Goal: Information Seeking & Learning: Find specific fact

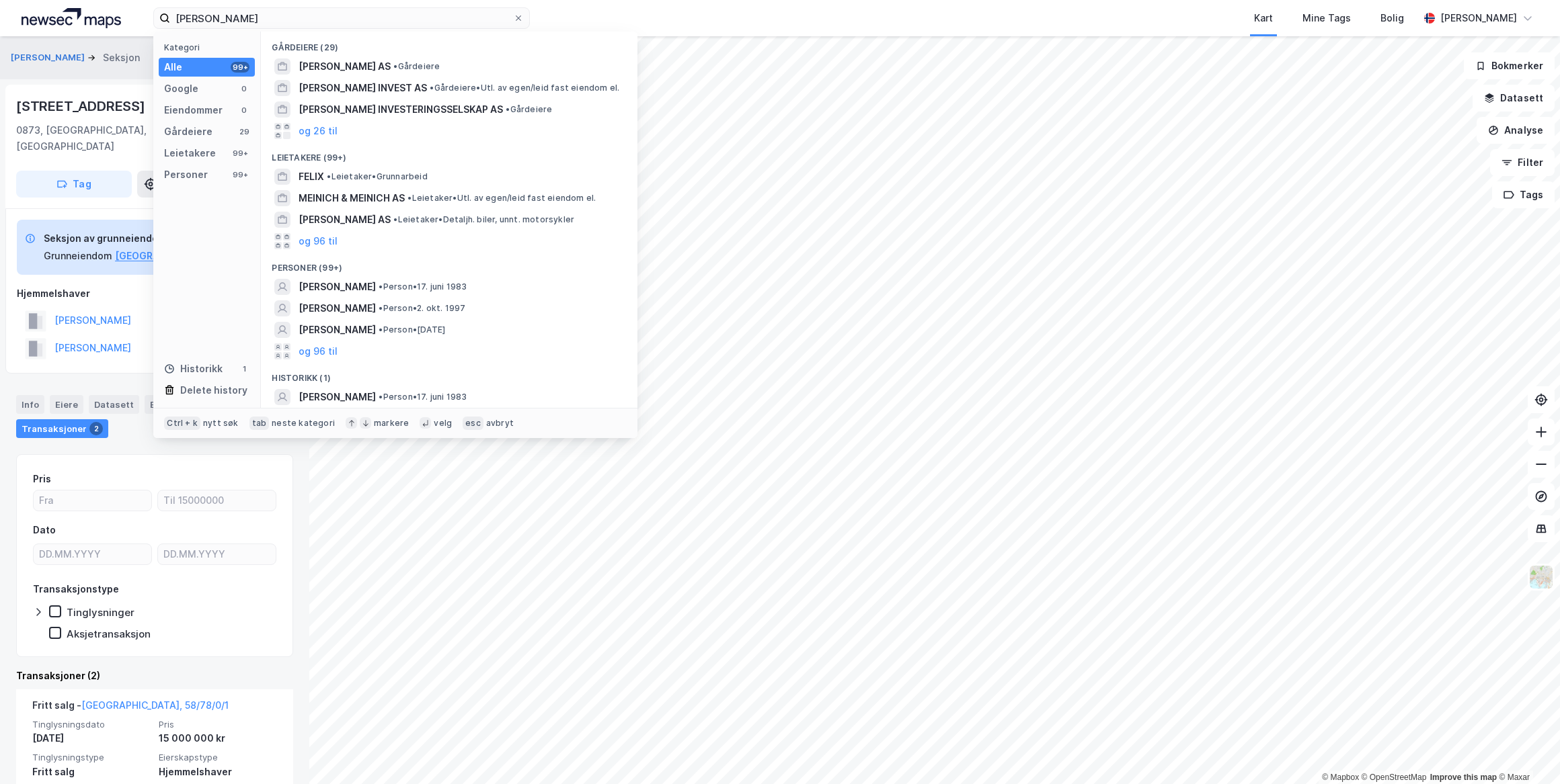
click at [101, 10] on div "[PERSON_NAME] Kategori Alle 99+ Google 0 Eiendommer 0 Gårdeiere 29 Leietakere 9…" at bounding box center [780, 18] width 1560 height 36
type input "[PERSON_NAME]"
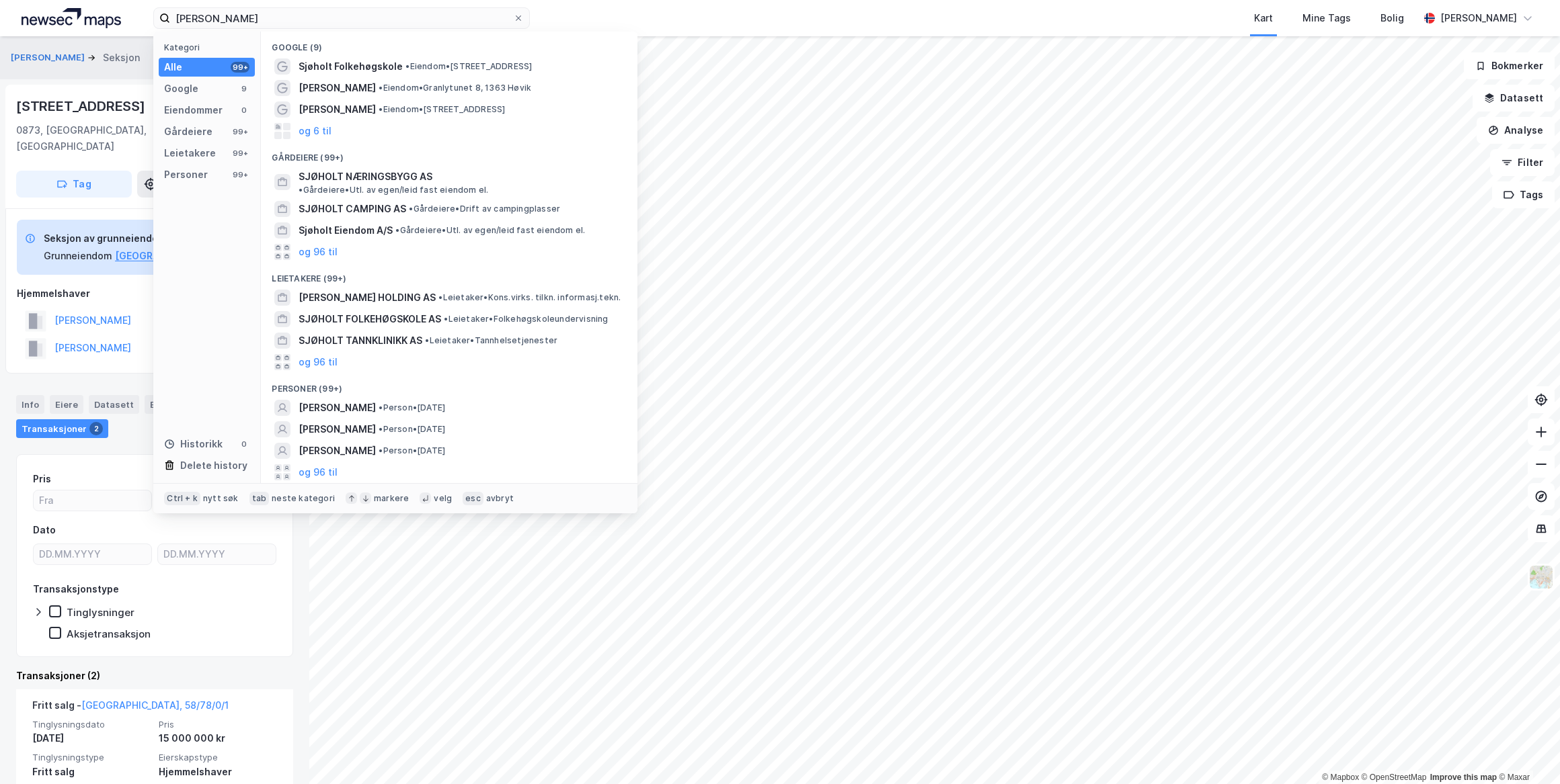
click at [330, 400] on span "[PERSON_NAME]" at bounding box center [337, 408] width 78 height 16
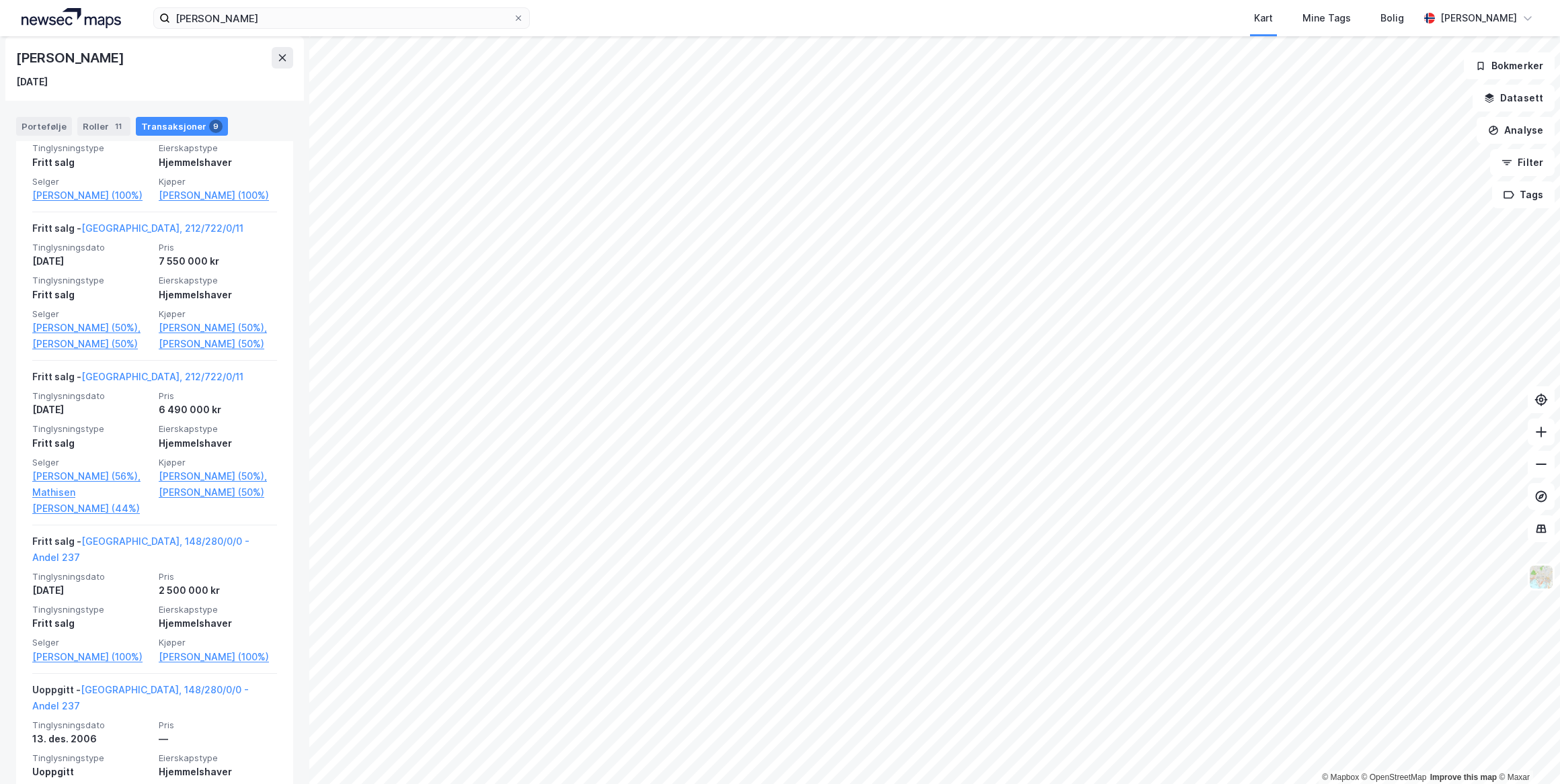
scroll to position [351, 0]
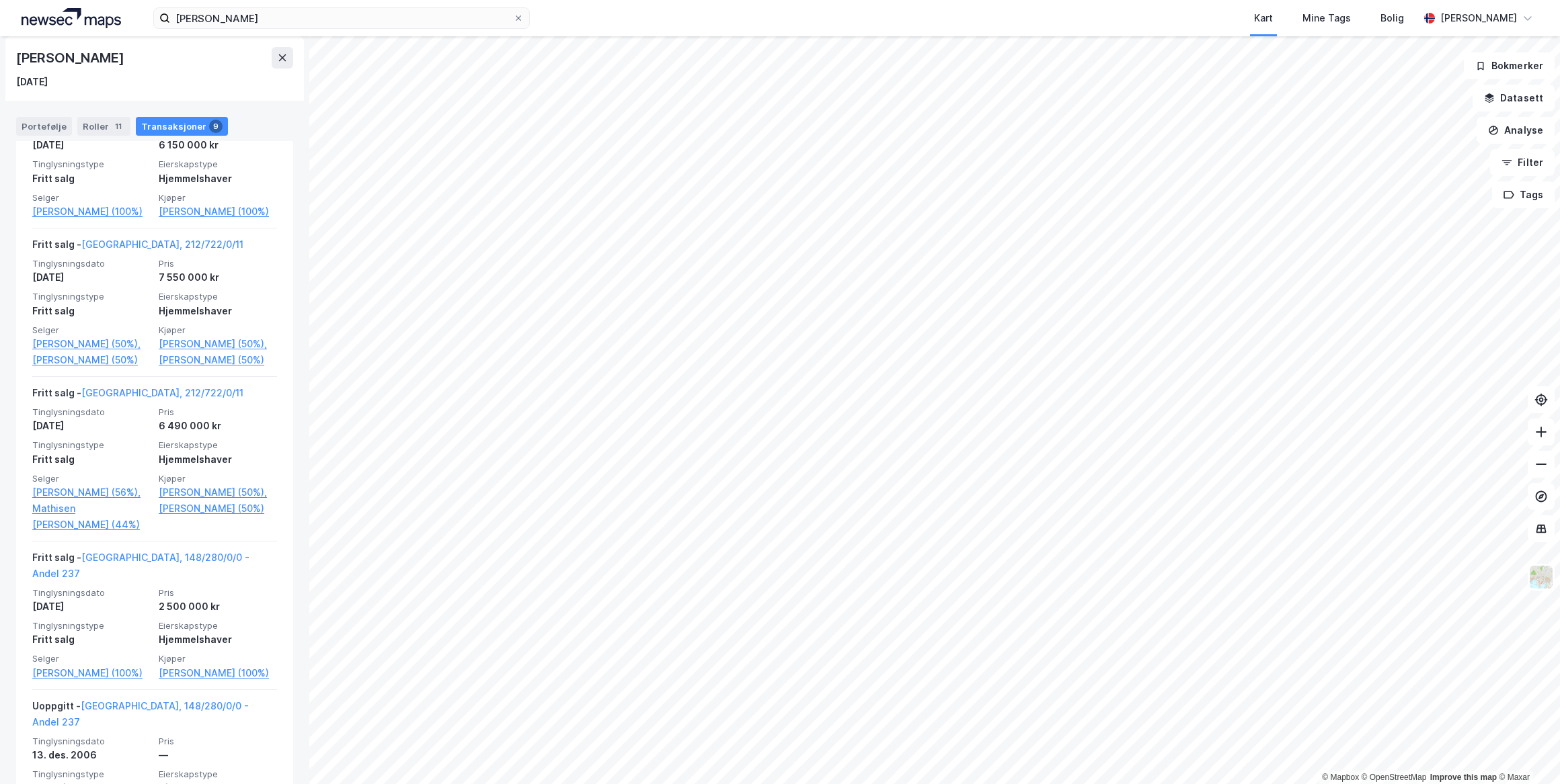
click at [67, 368] on link "[PERSON_NAME] (50%)" at bounding box center [91, 360] width 118 height 16
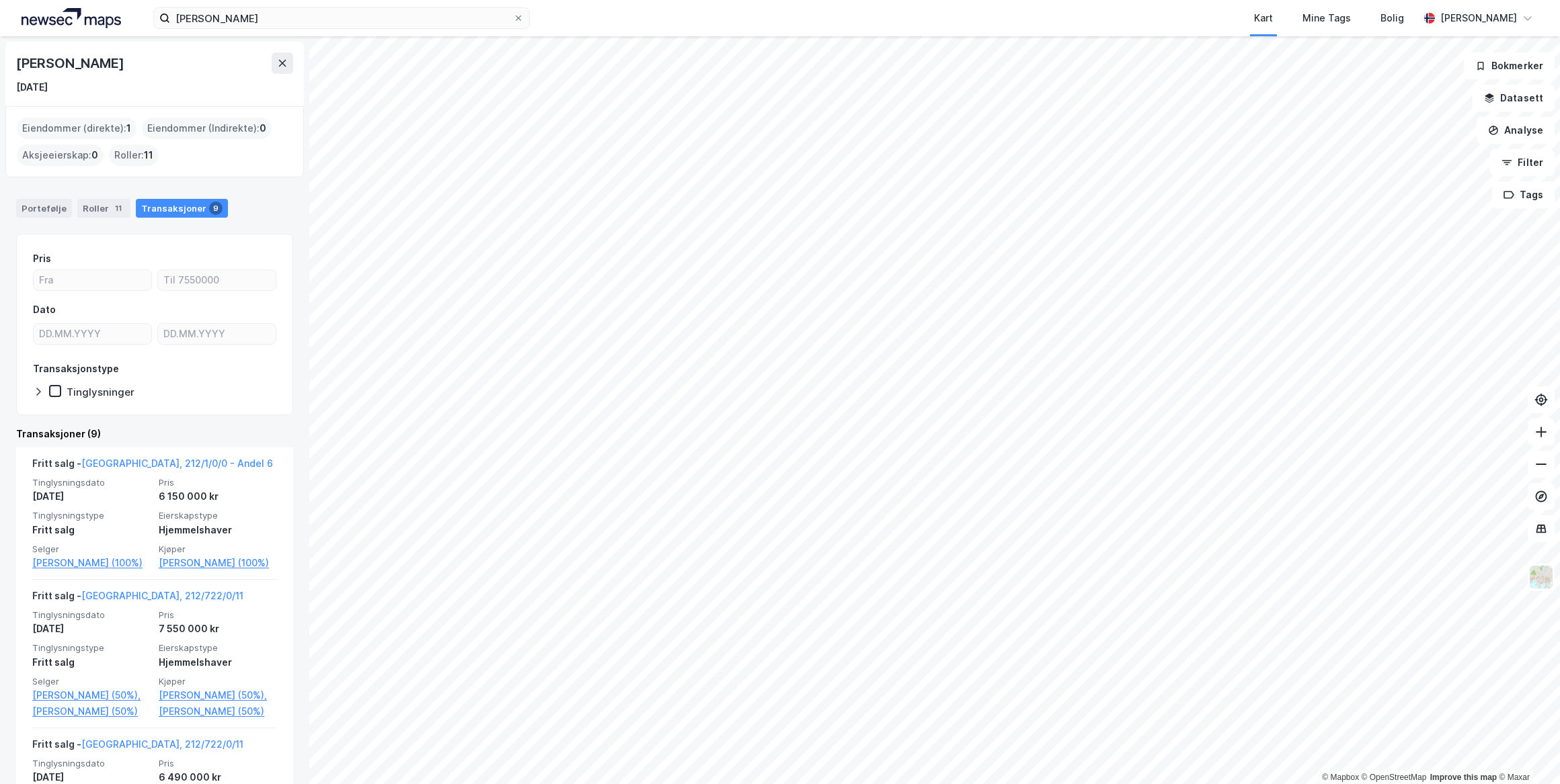
click at [138, 458] on link "[GEOGRAPHIC_DATA], 212/1/0/0 - Andel 6" at bounding box center [177, 463] width 191 height 11
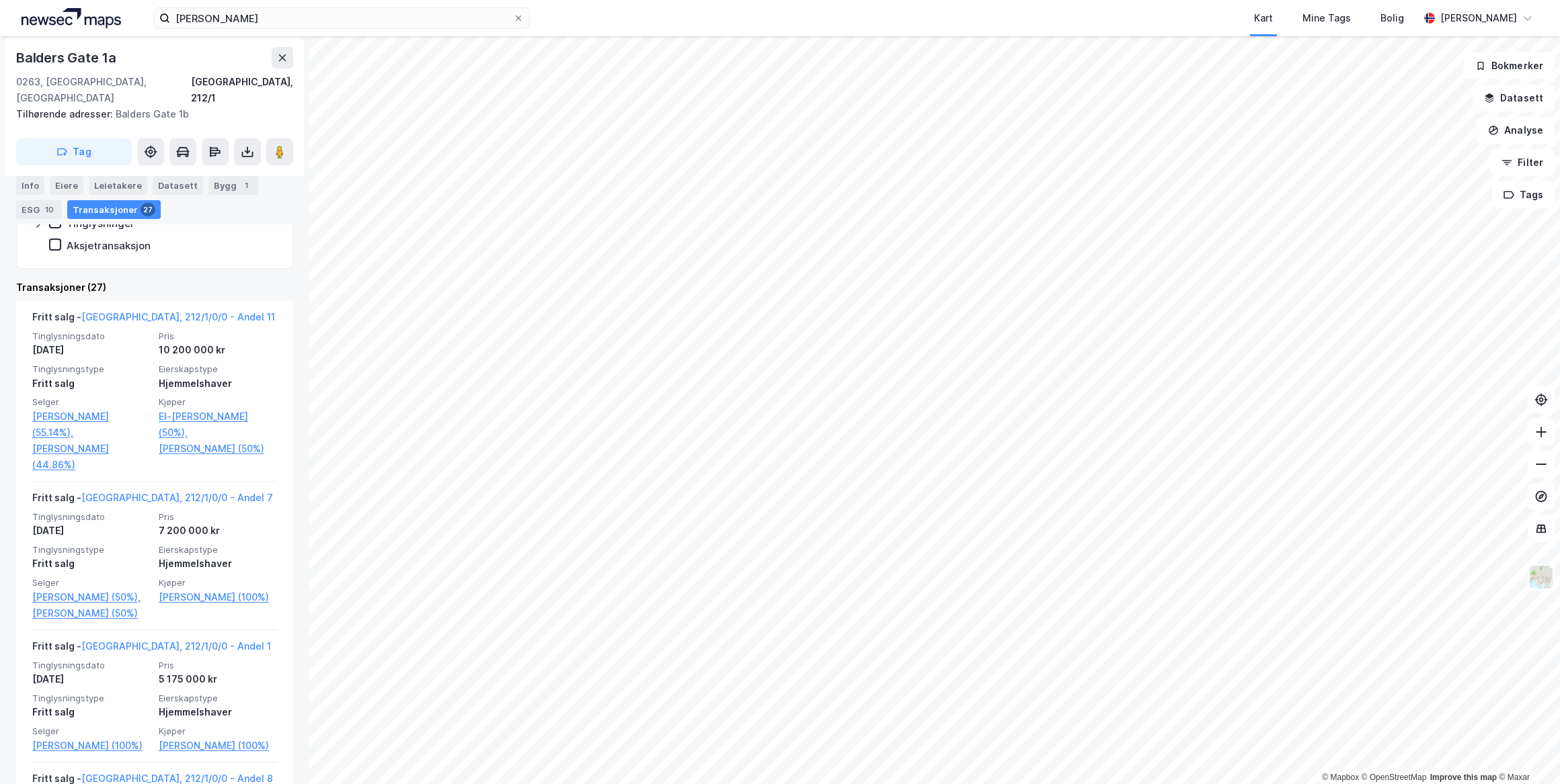
scroll to position [305, 0]
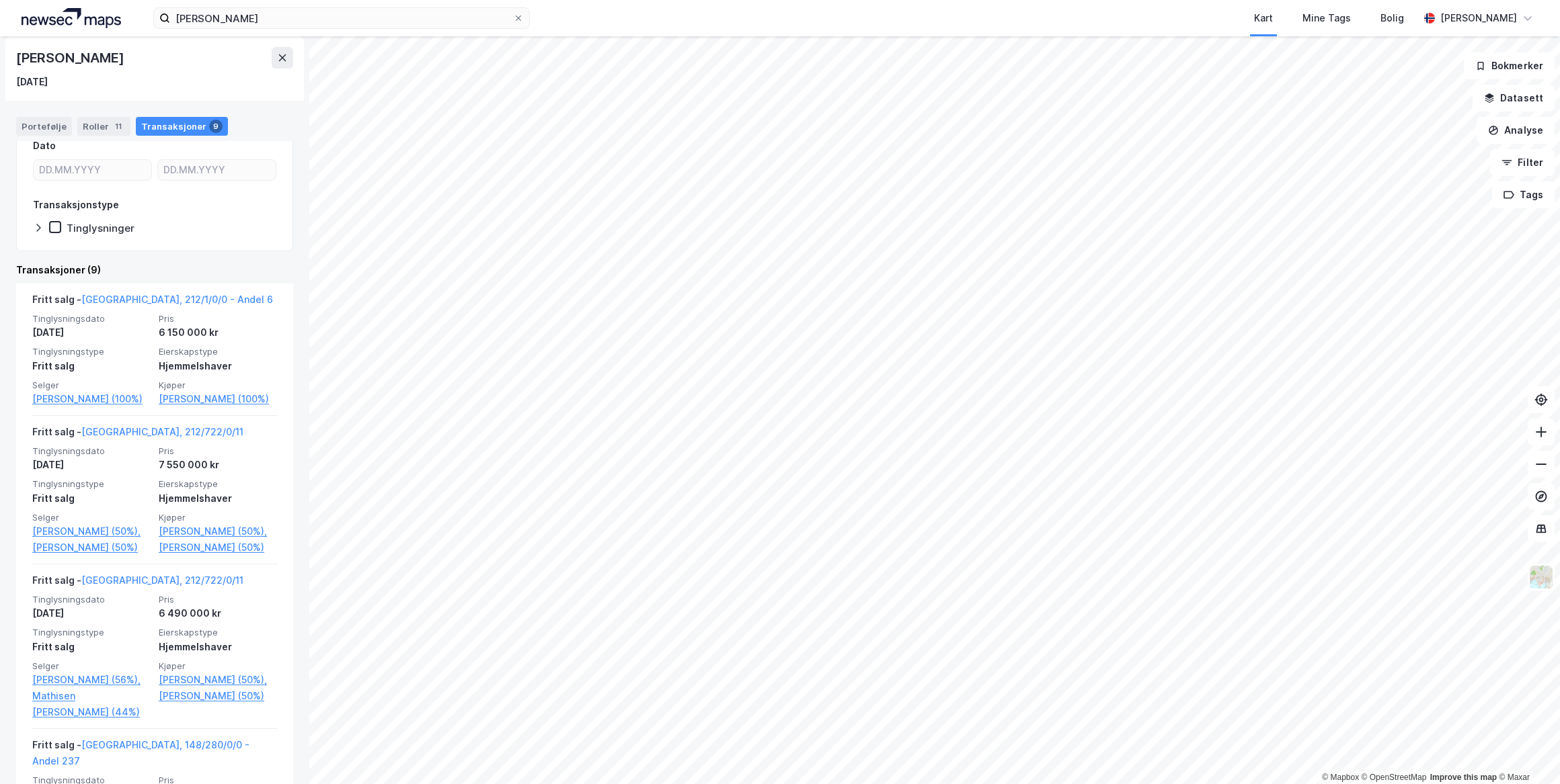
scroll to position [182, 0]
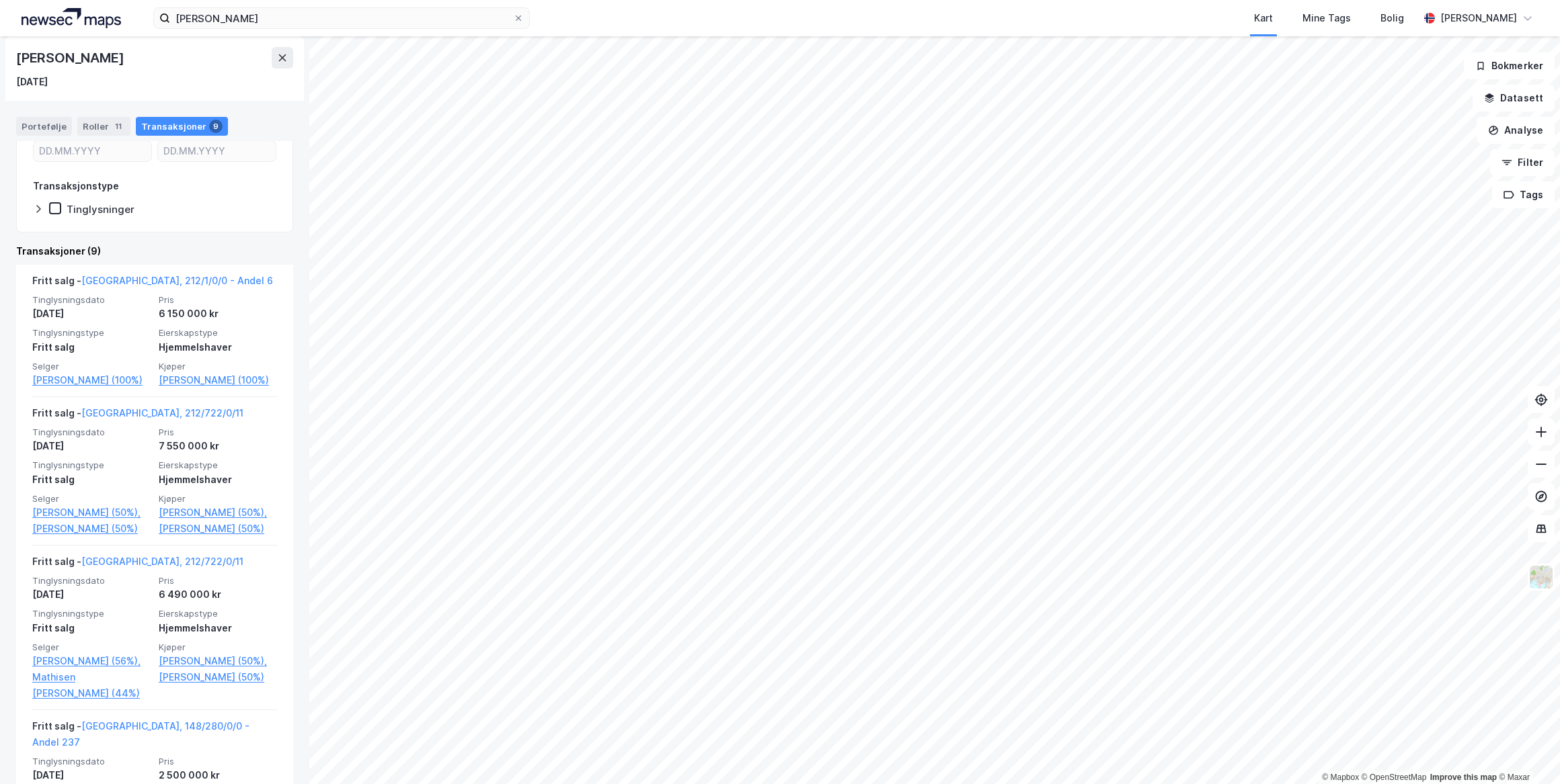
click at [137, 567] on link "[GEOGRAPHIC_DATA], 212/722/0/11" at bounding box center [162, 561] width 162 height 11
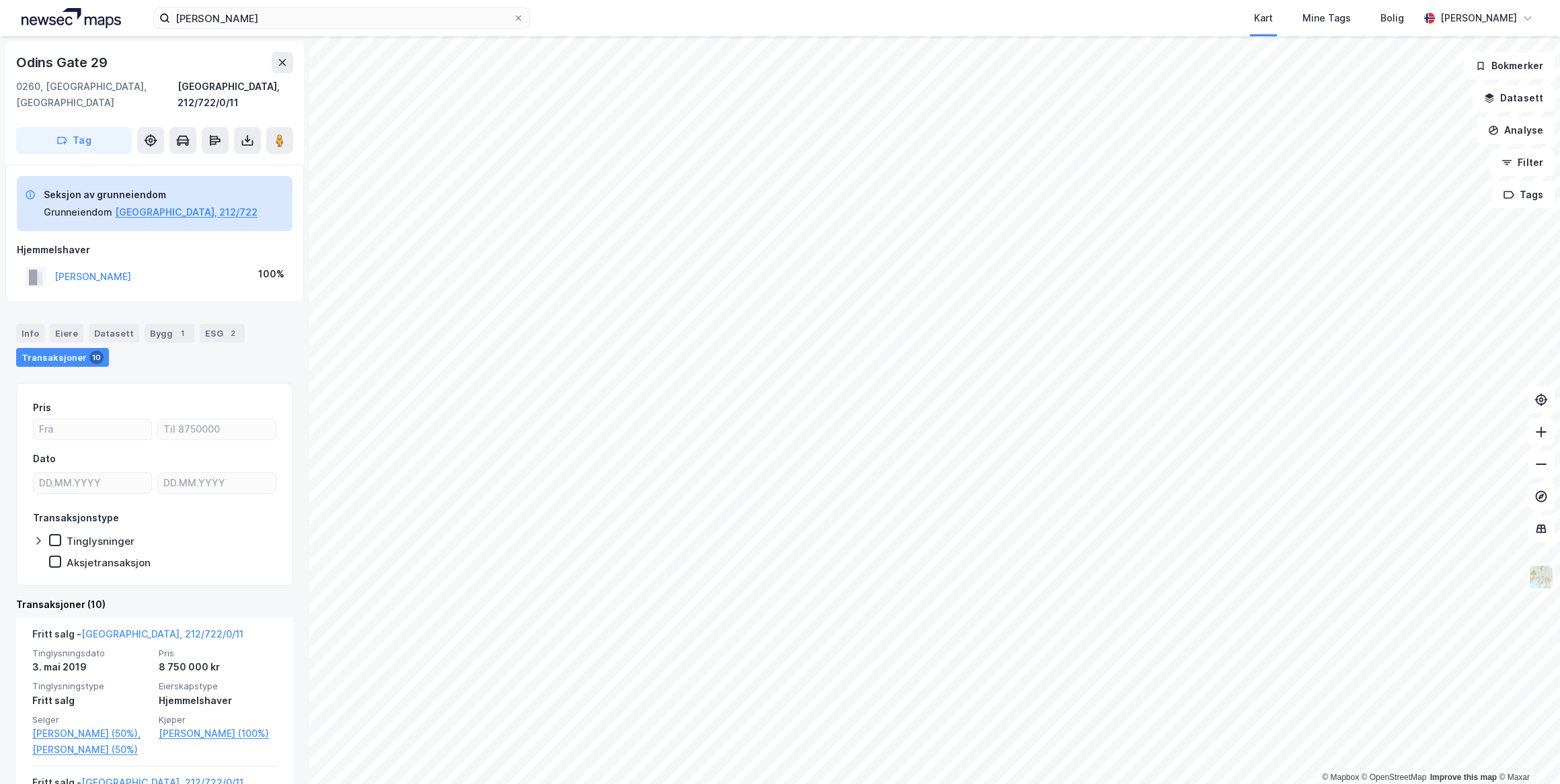
scroll to position [61, 0]
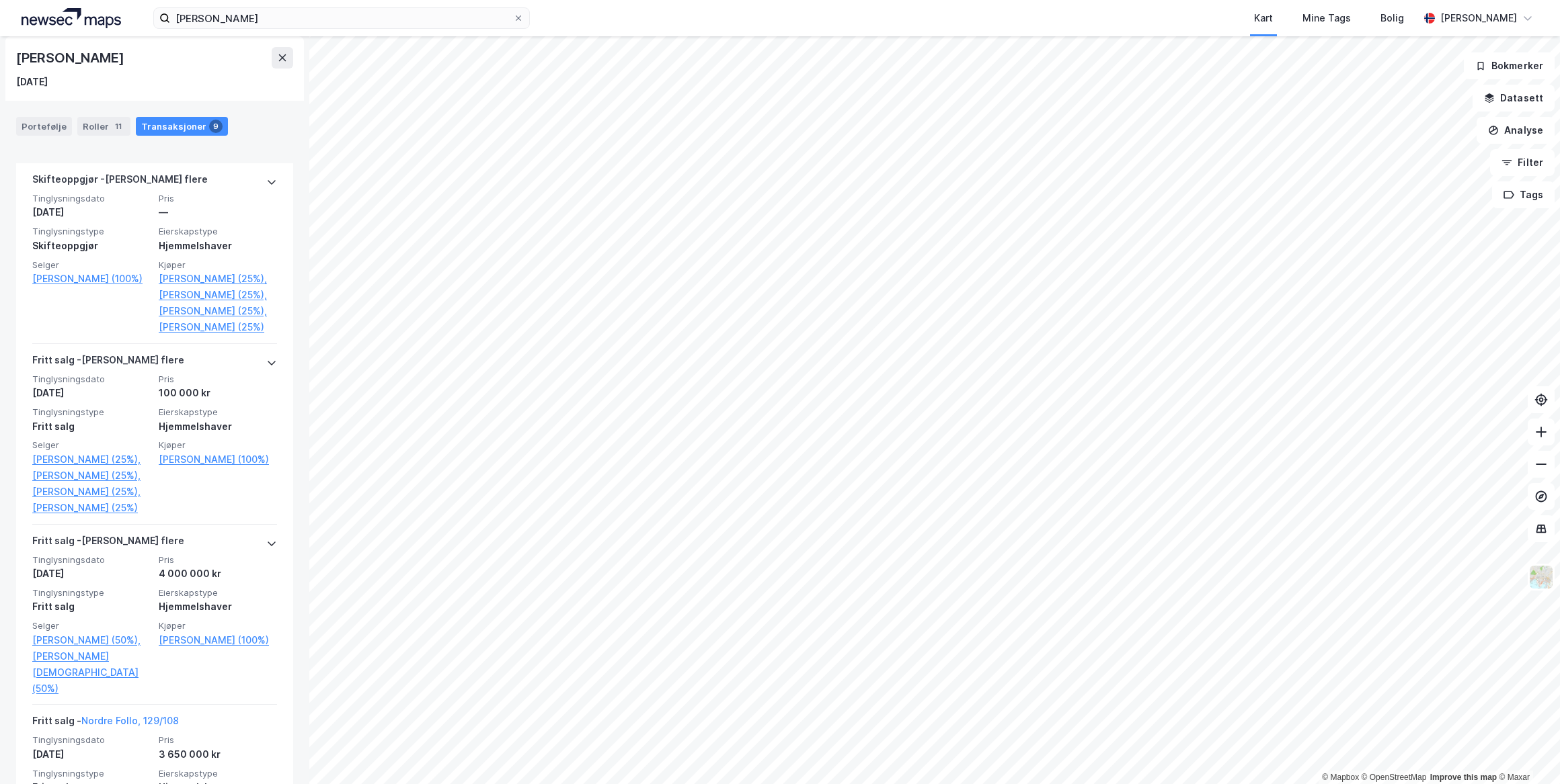
scroll to position [1207, 0]
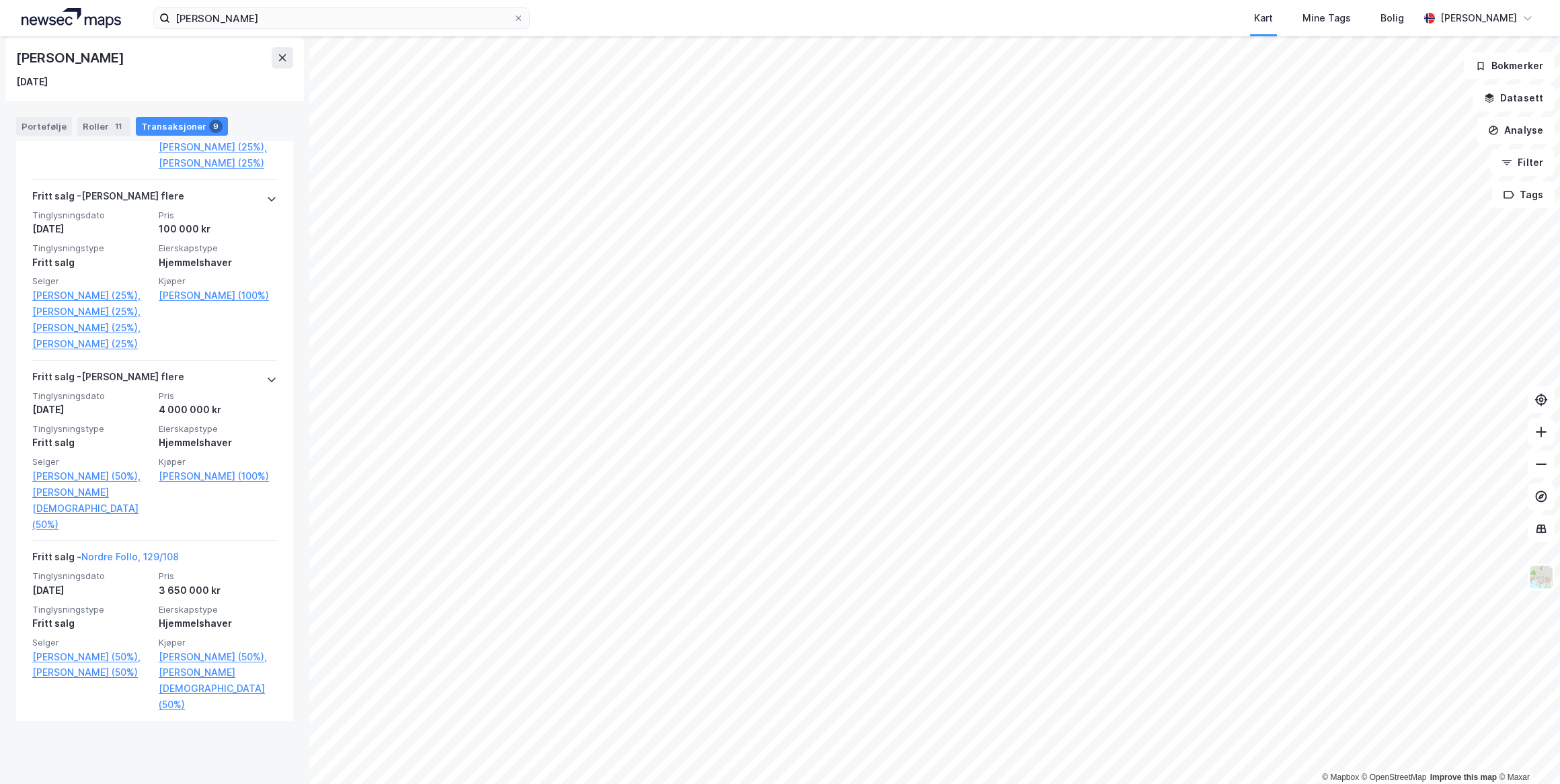
click at [53, 304] on link "[PERSON_NAME] (25%)," at bounding box center [91, 296] width 118 height 16
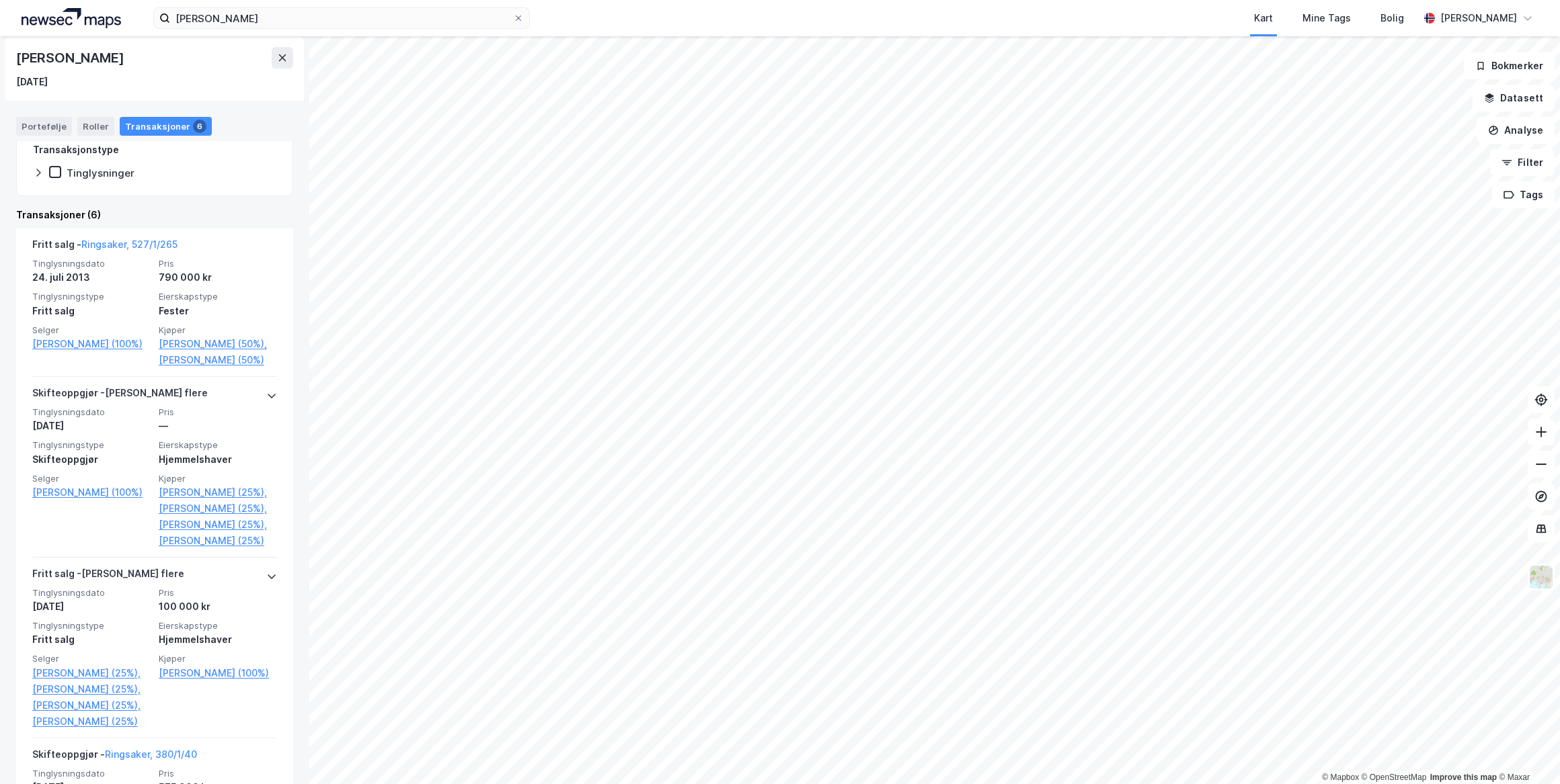
scroll to position [244, 0]
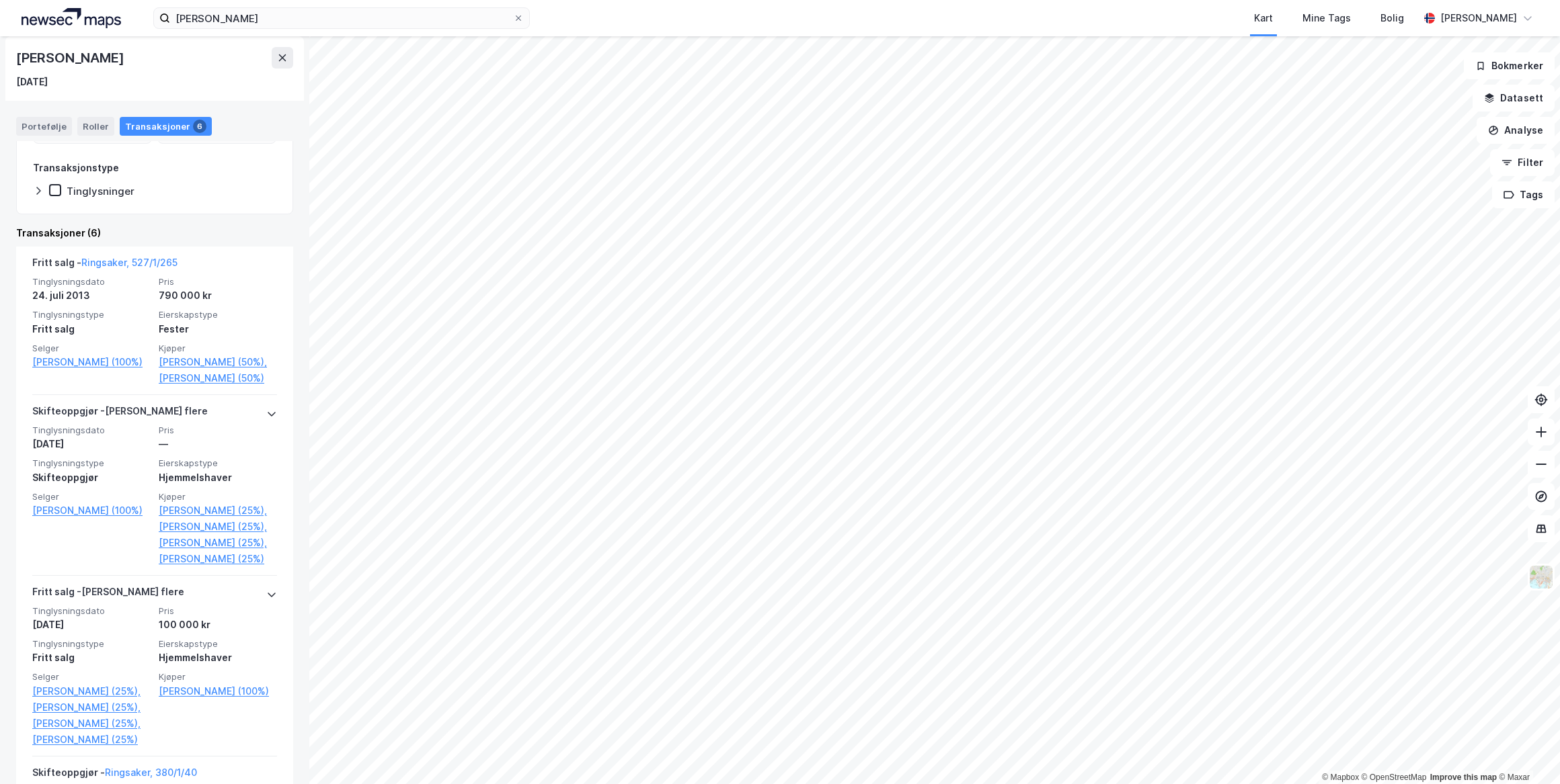
click at [175, 363] on link "[PERSON_NAME] (50%)," at bounding box center [217, 363] width 118 height 16
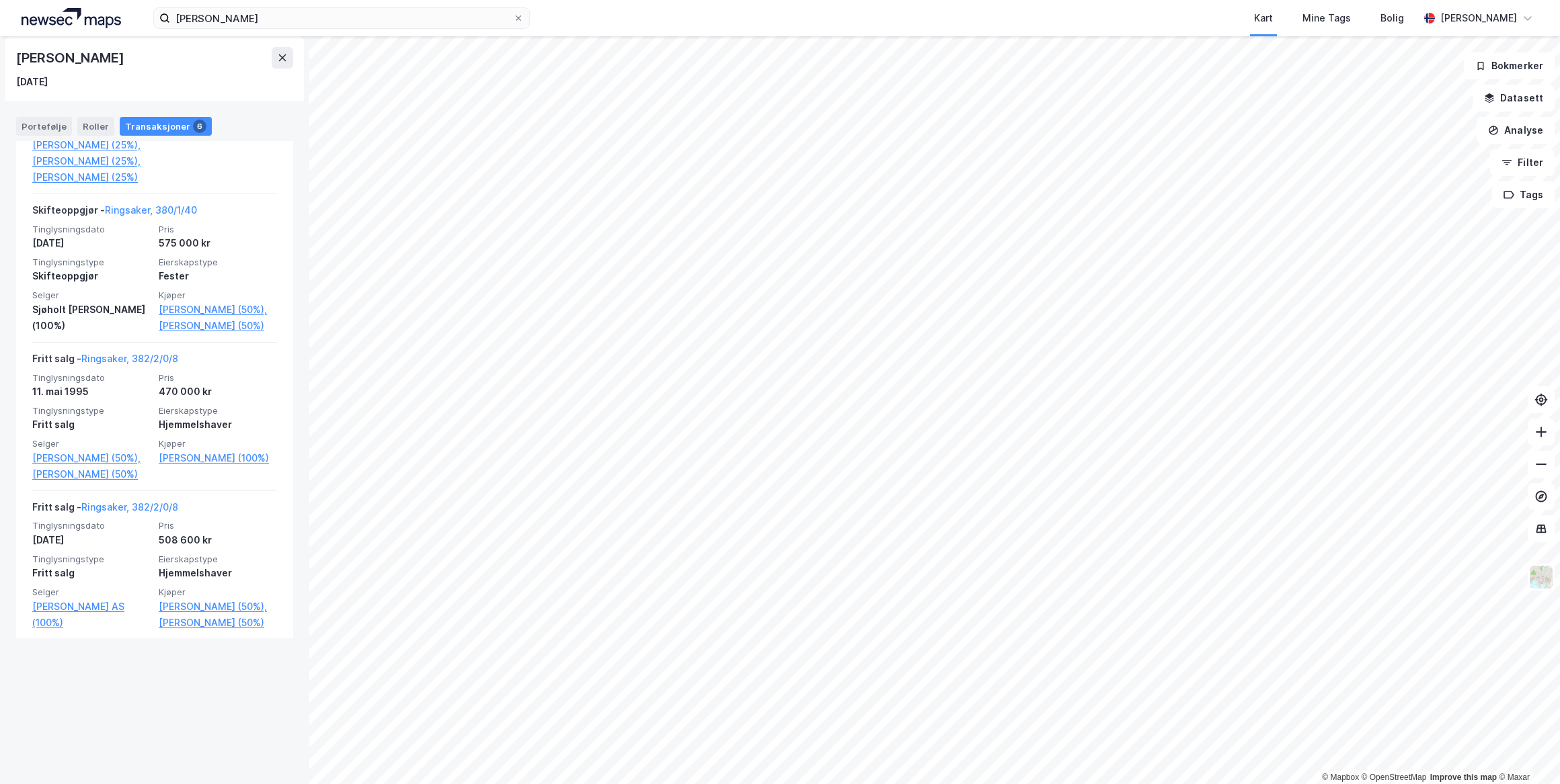
scroll to position [836, 0]
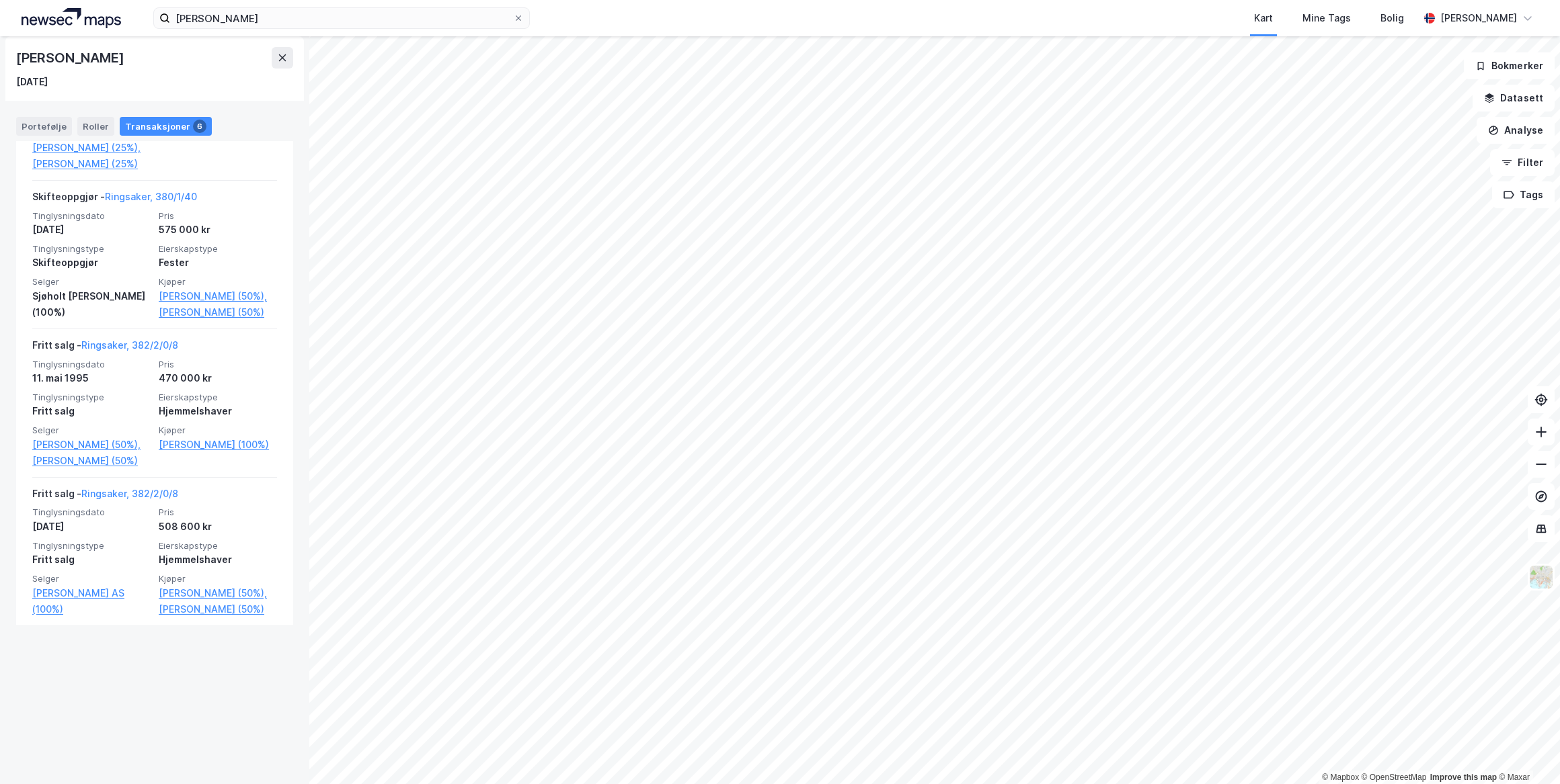
click at [143, 499] on link "Ringsaker, 382/2/0/8" at bounding box center [130, 493] width 97 height 11
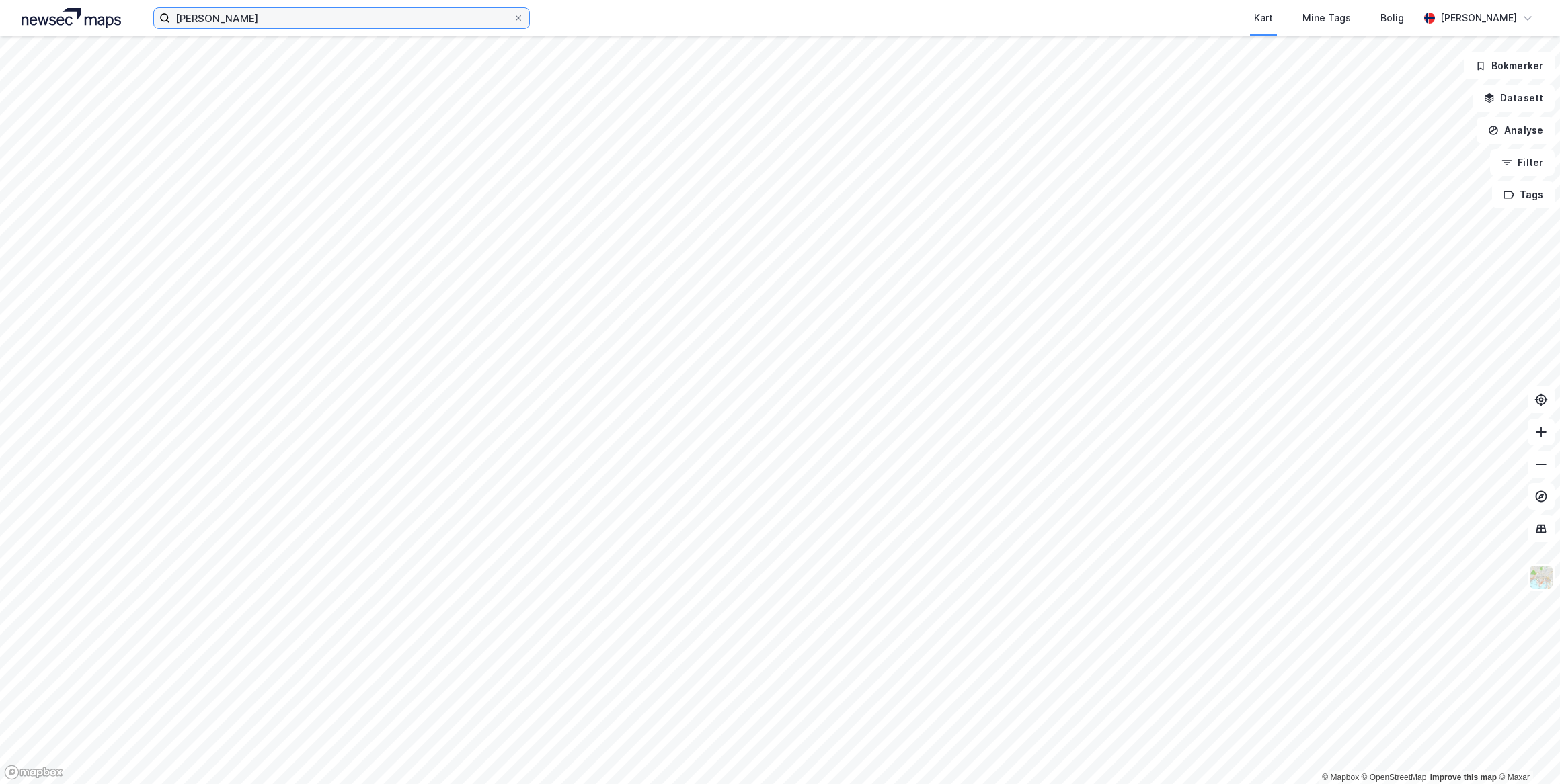
click at [396, 18] on input "[PERSON_NAME]" at bounding box center [342, 18] width 343 height 20
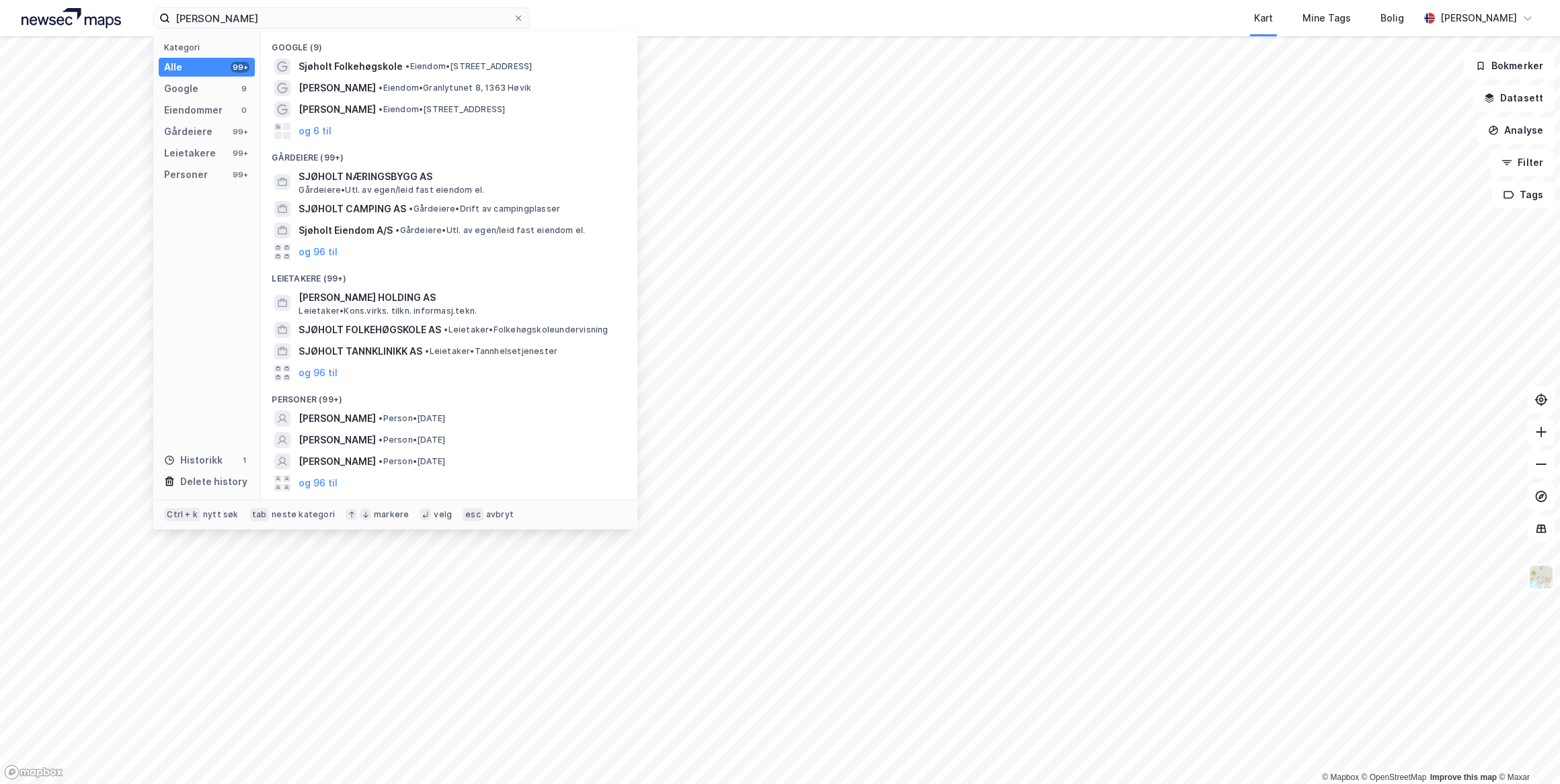
click at [519, 19] on icon at bounding box center [518, 18] width 6 height 6
click at [513, 19] on input "[PERSON_NAME]" at bounding box center [342, 18] width 343 height 20
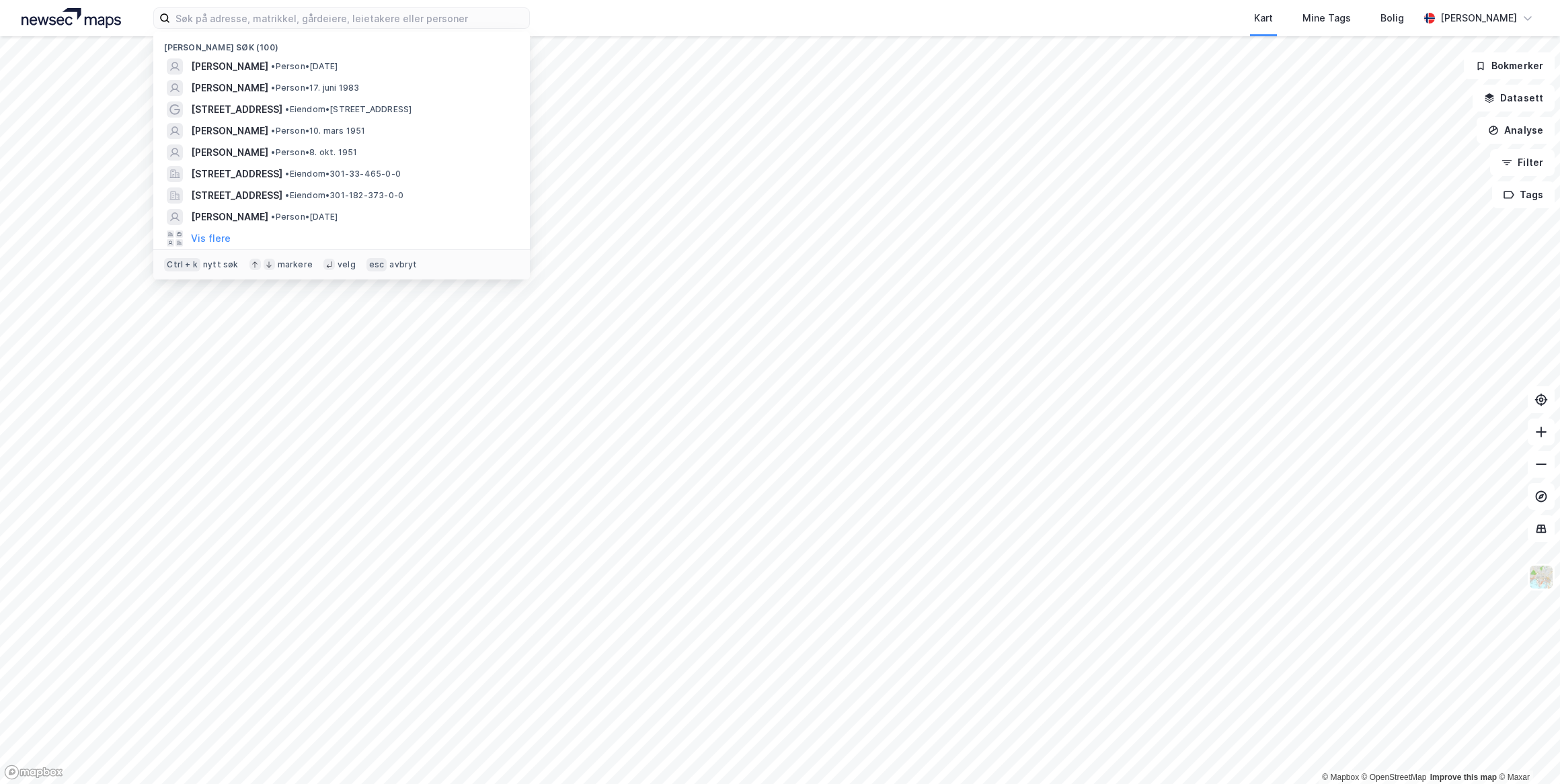
click at [268, 86] on span "[PERSON_NAME]" at bounding box center [229, 88] width 78 height 16
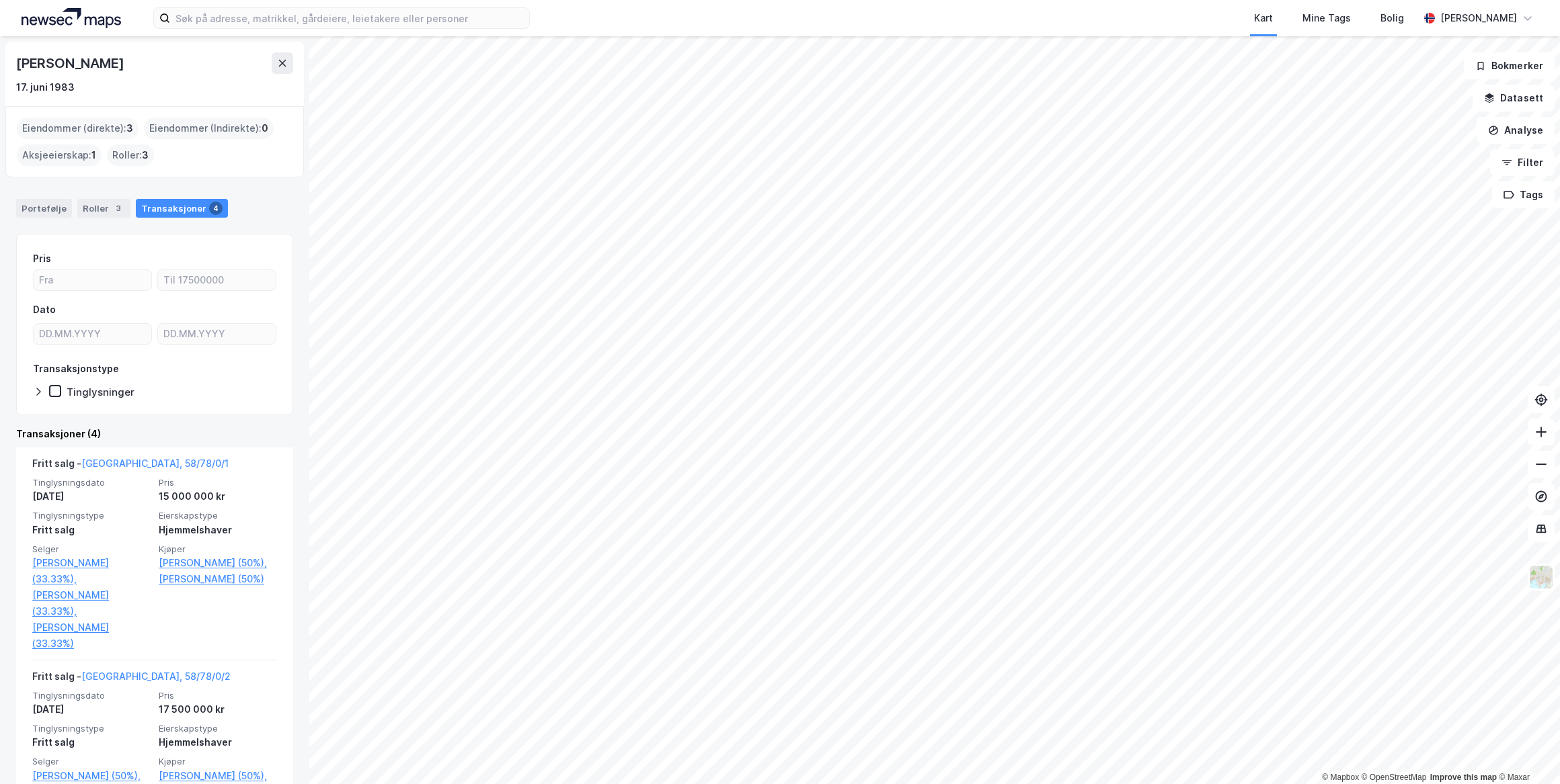
scroll to position [122, 0]
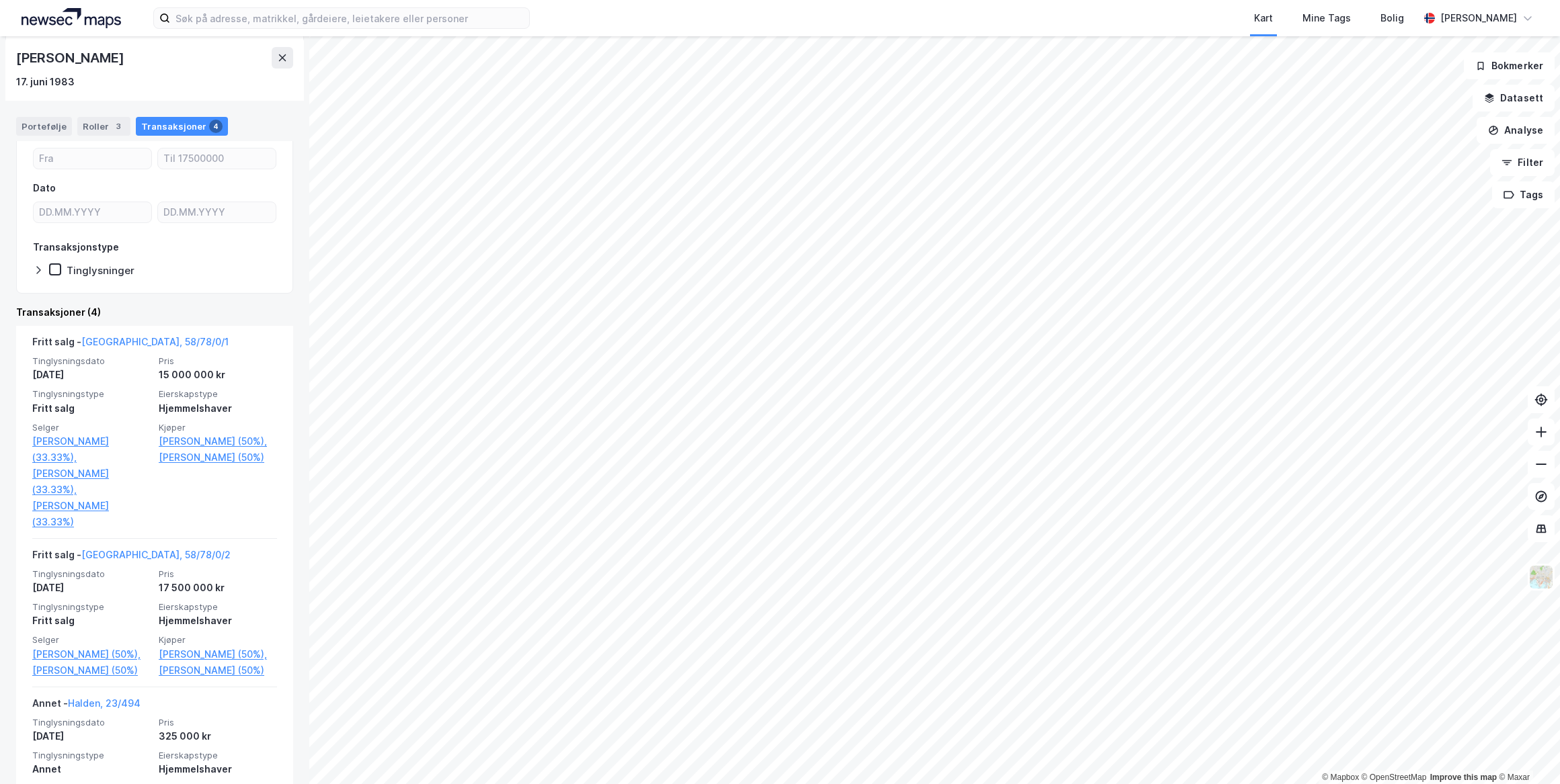
click at [120, 338] on link "[GEOGRAPHIC_DATA], 58/78/0/1" at bounding box center [155, 342] width 147 height 11
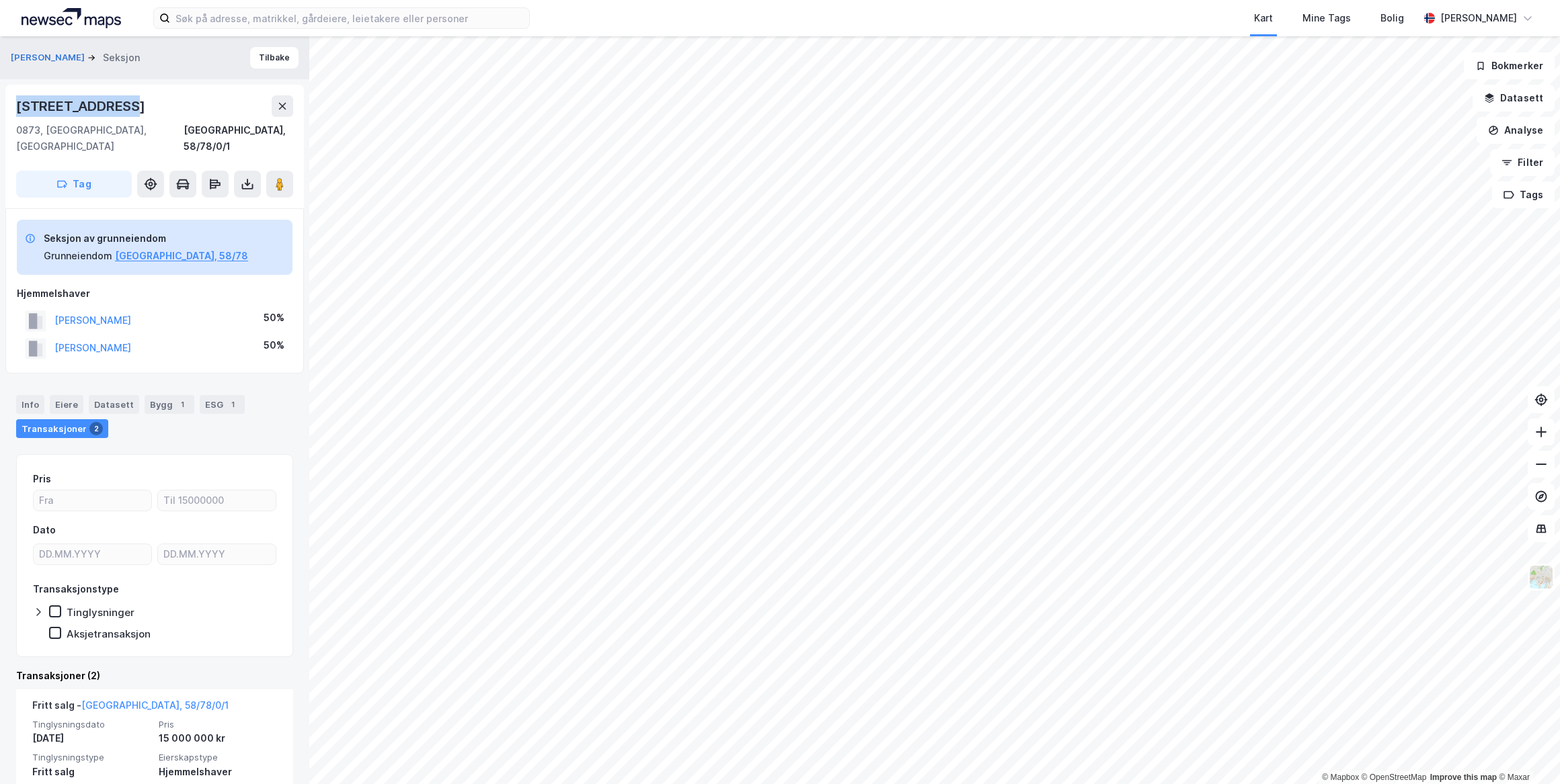
drag, startPoint x: 118, startPoint y: 101, endPoint x: 19, endPoint y: 101, distance: 99.0
click at [19, 101] on div "[STREET_ADDRESS]" at bounding box center [82, 106] width 132 height 22
drag, startPoint x: 19, startPoint y: 101, endPoint x: 70, endPoint y: 99, distance: 51.0
copy div "[STREET_ADDRESS]"
click at [229, 21] on input at bounding box center [350, 18] width 359 height 20
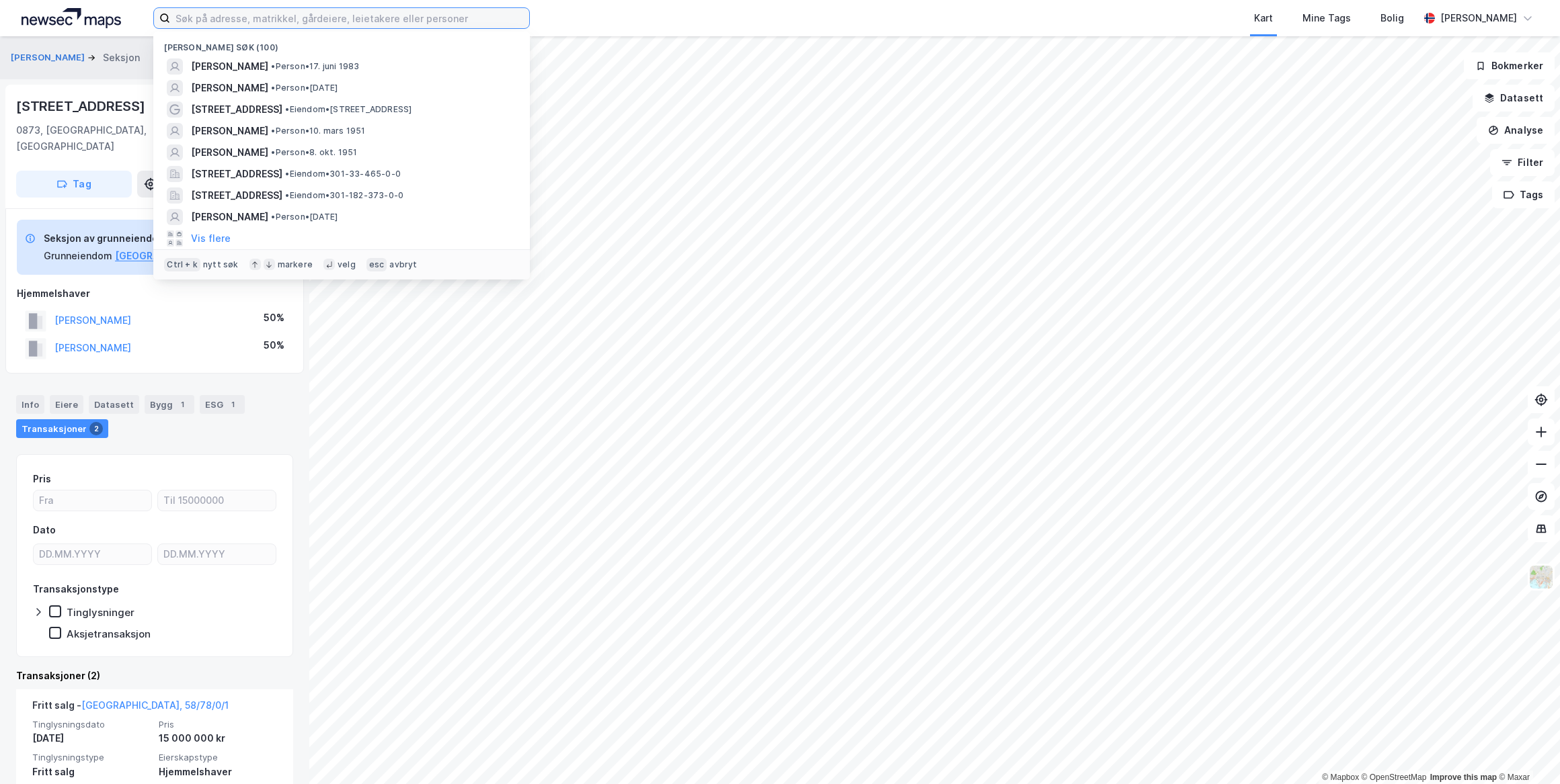
paste input "[PERSON_NAME]"
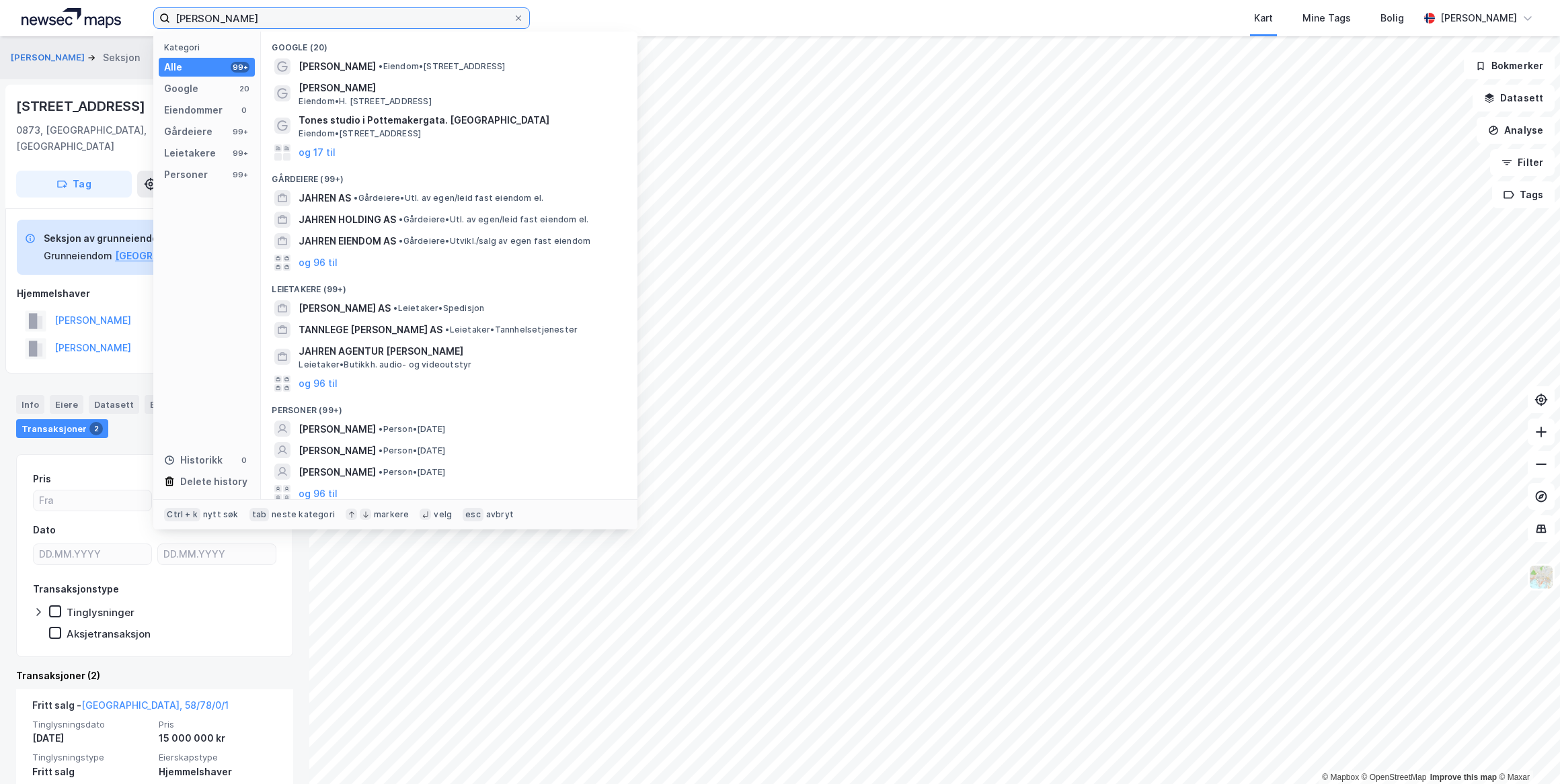
click at [216, 18] on input "[PERSON_NAME]" at bounding box center [342, 18] width 343 height 20
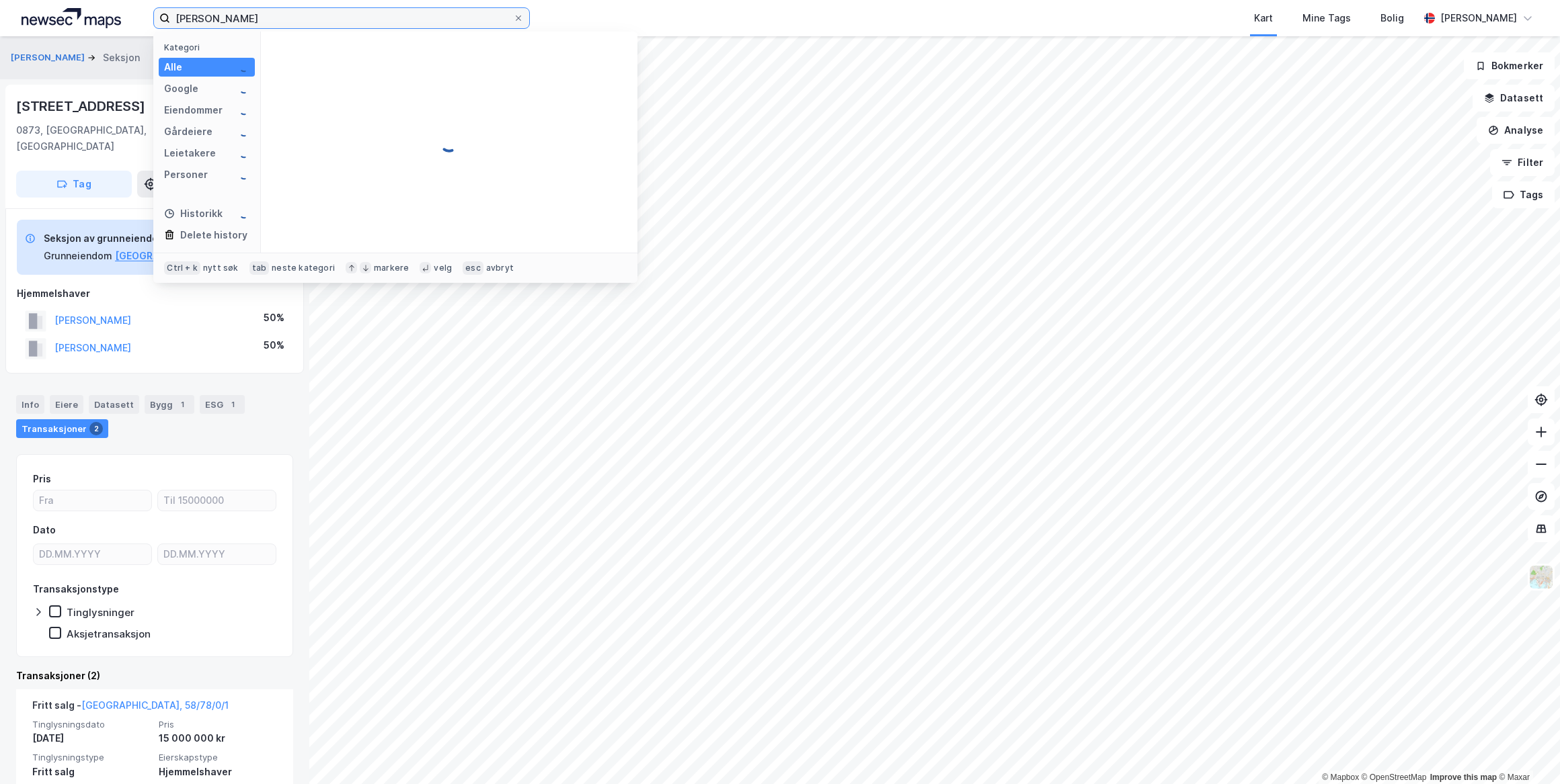
type input "[PERSON_NAME]"
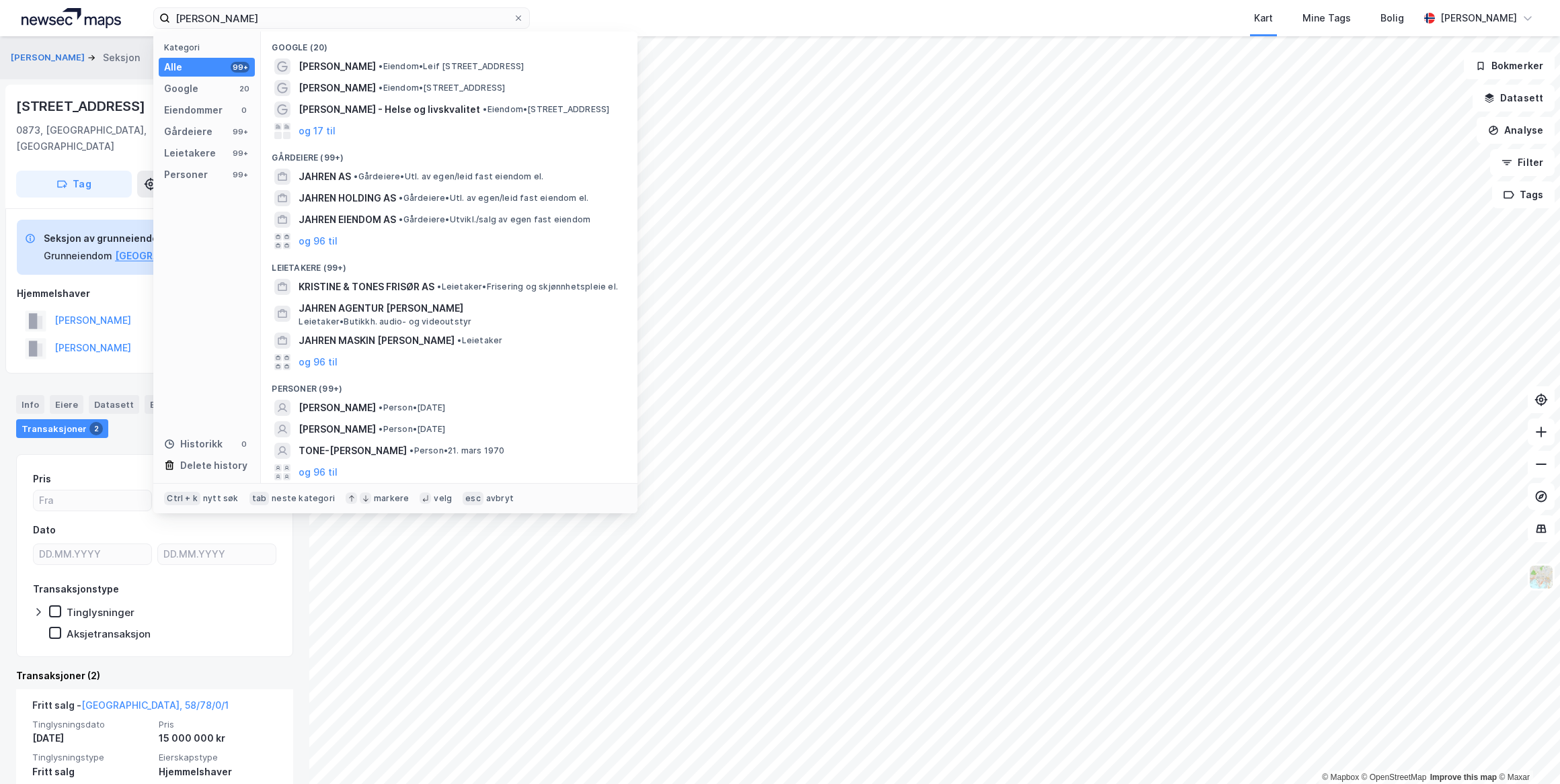
click at [376, 410] on span "[PERSON_NAME]" at bounding box center [337, 408] width 78 height 16
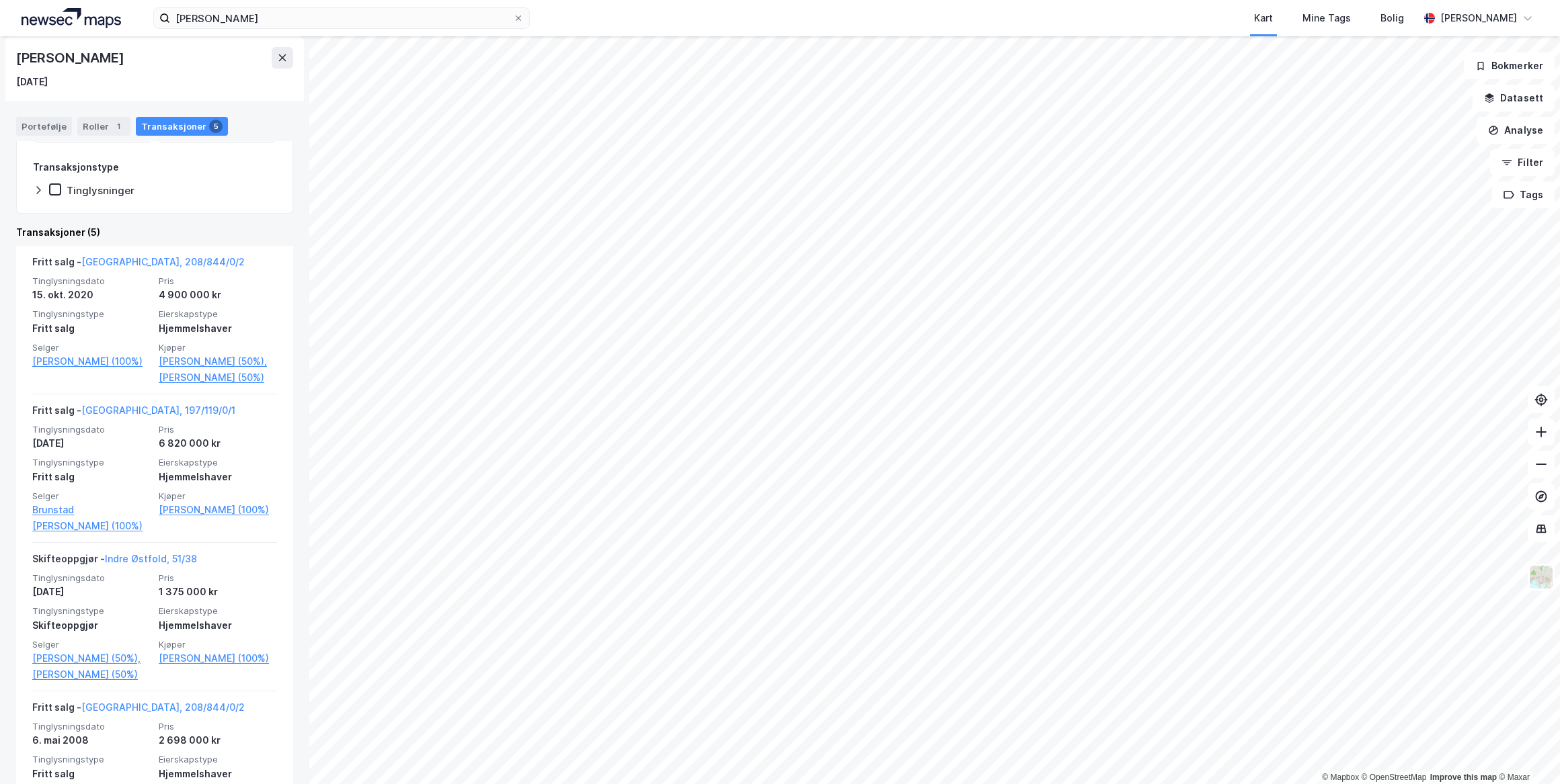
scroll to position [244, 0]
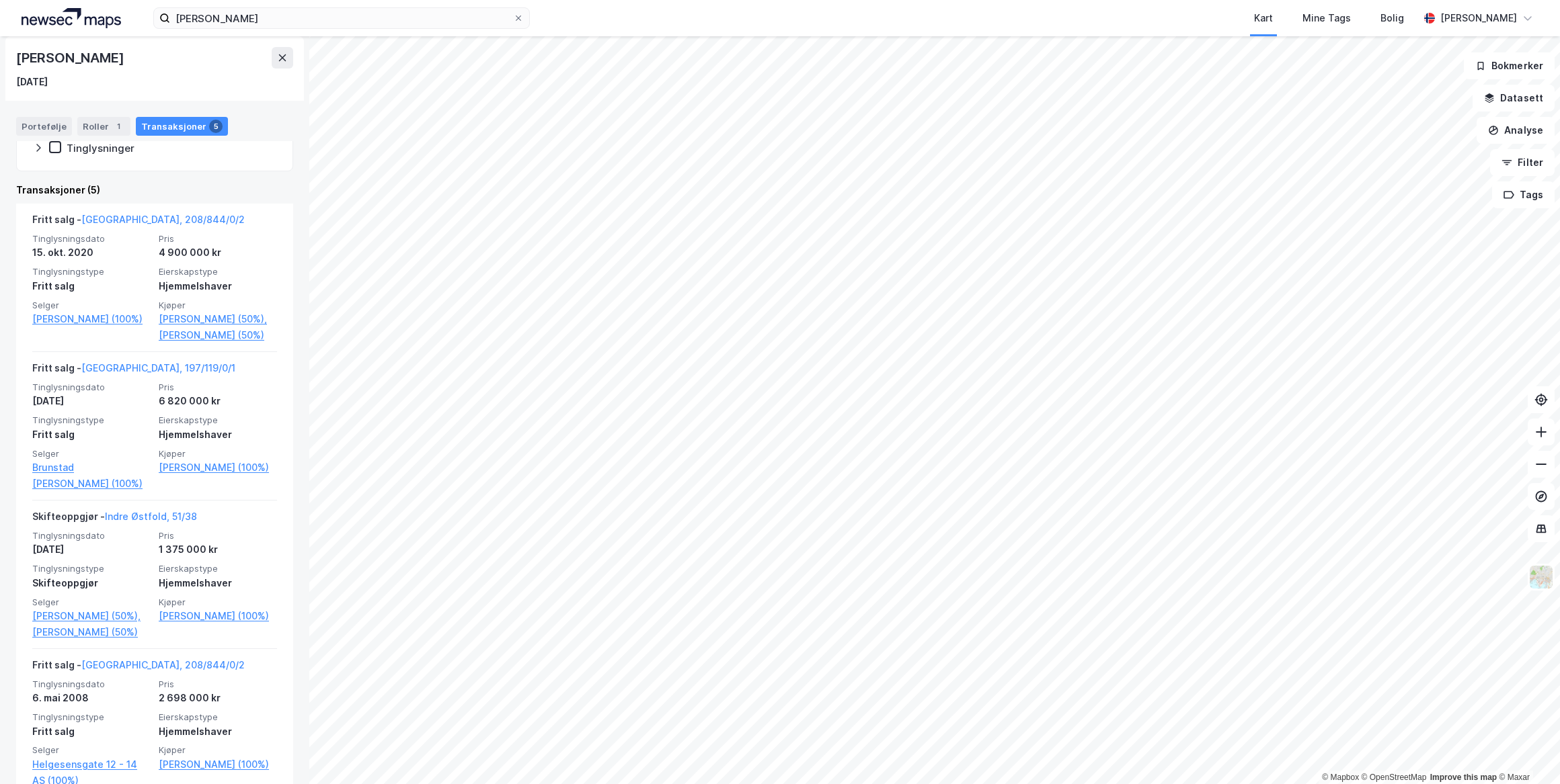
click at [123, 220] on link "[GEOGRAPHIC_DATA], 208/844/0/2" at bounding box center [163, 220] width 163 height 11
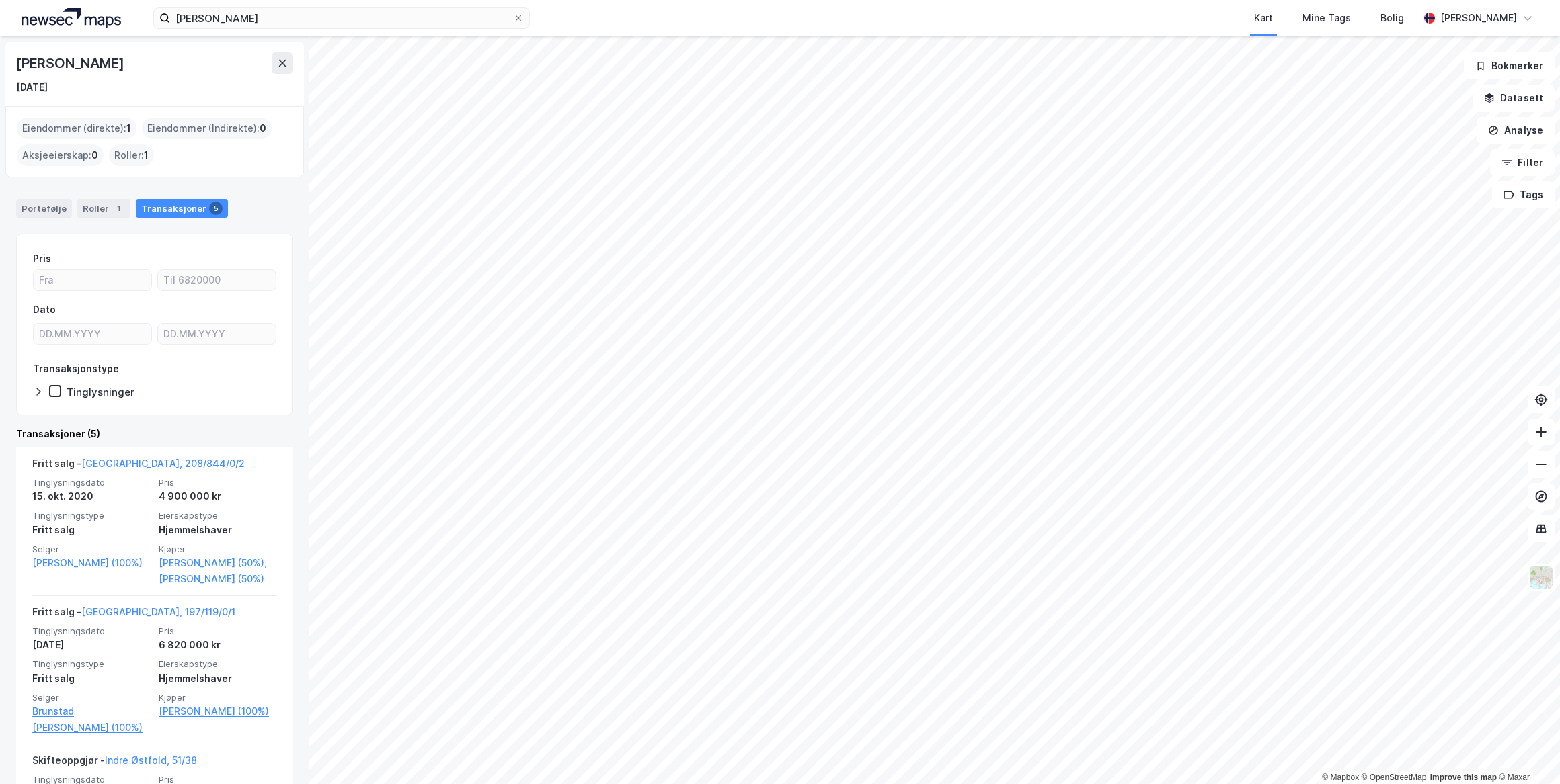
scroll to position [452, 0]
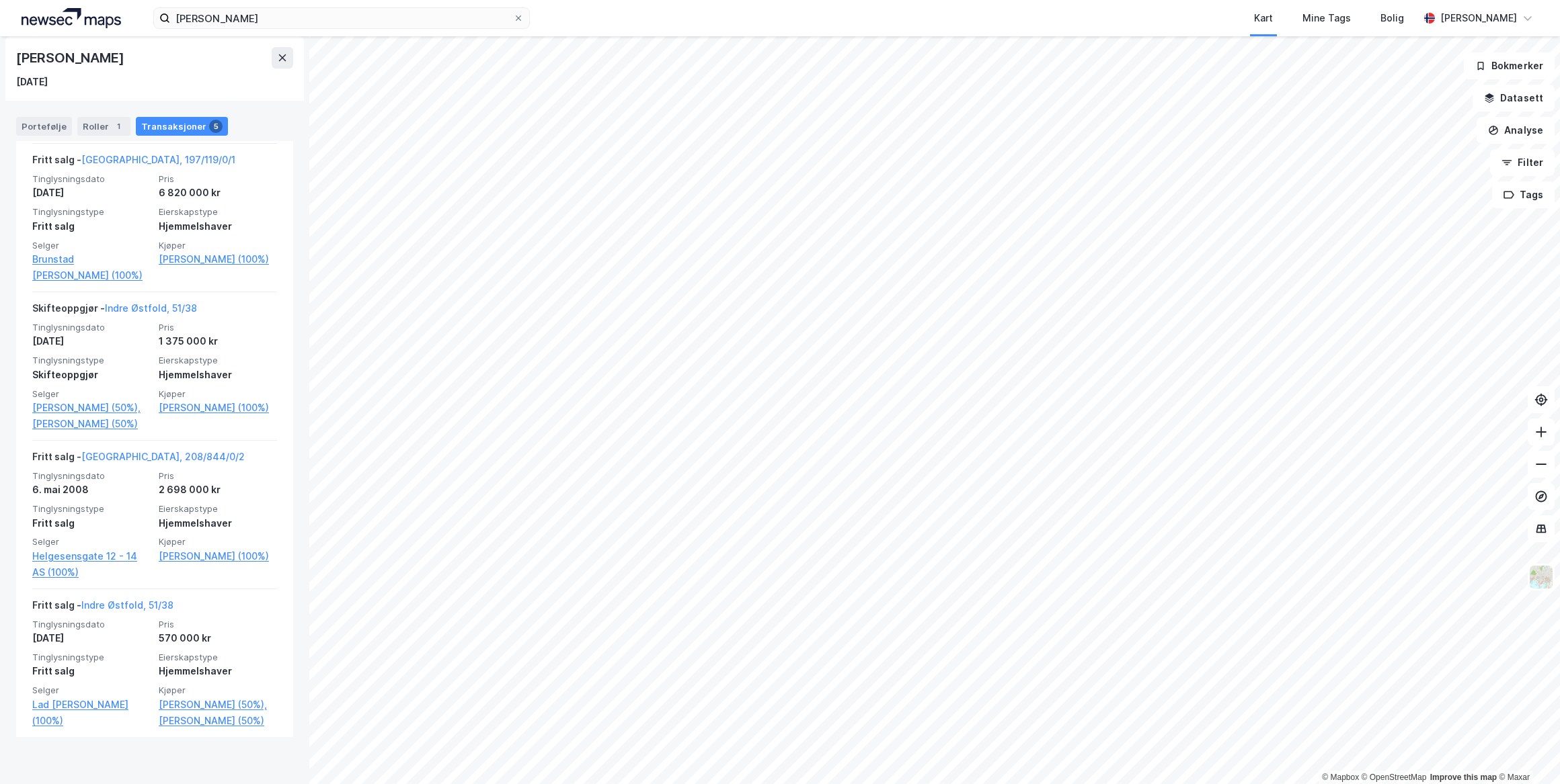
click at [123, 463] on link "[GEOGRAPHIC_DATA], 208/844/0/2" at bounding box center [163, 456] width 163 height 11
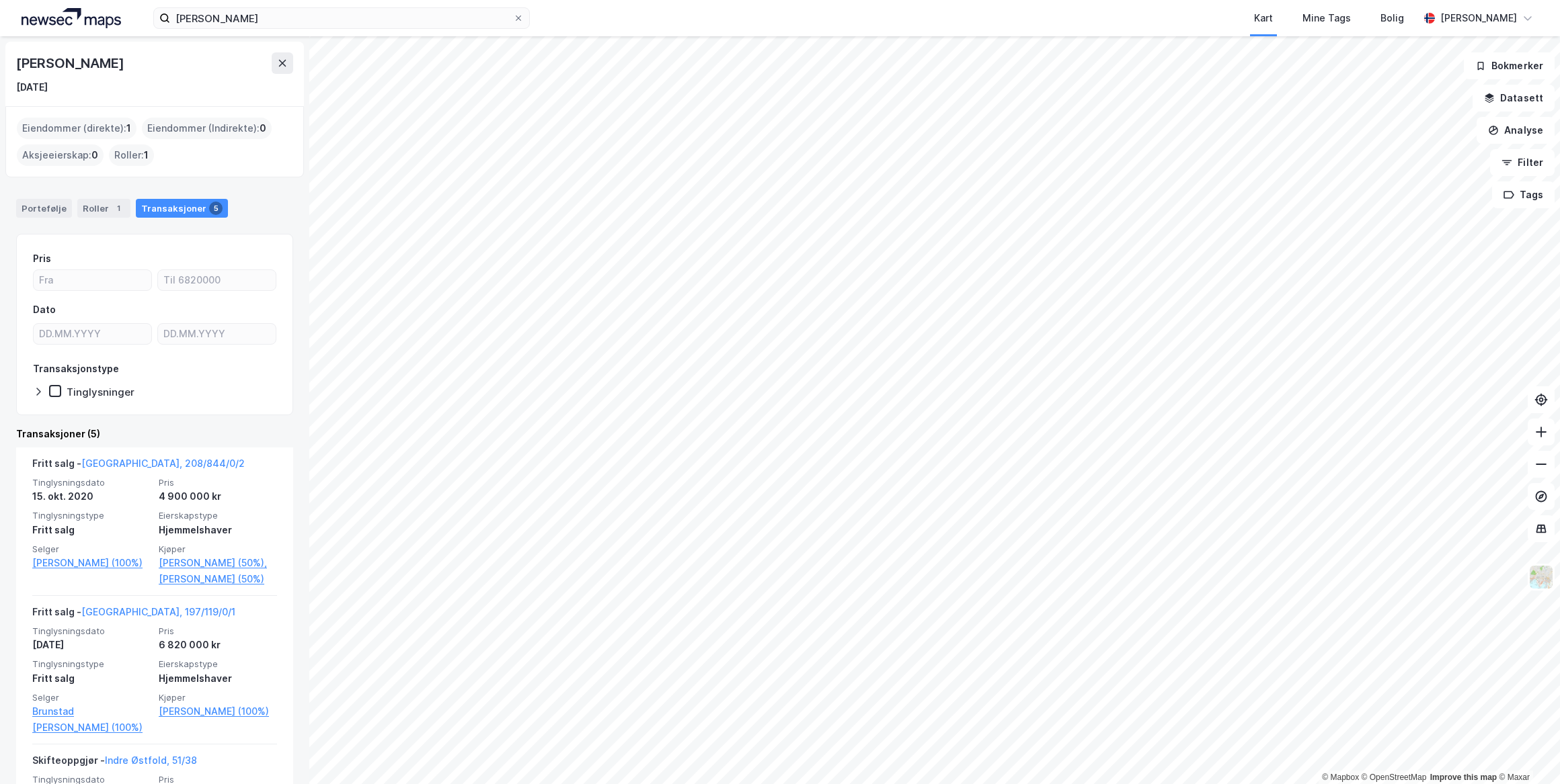
scroll to position [452, 0]
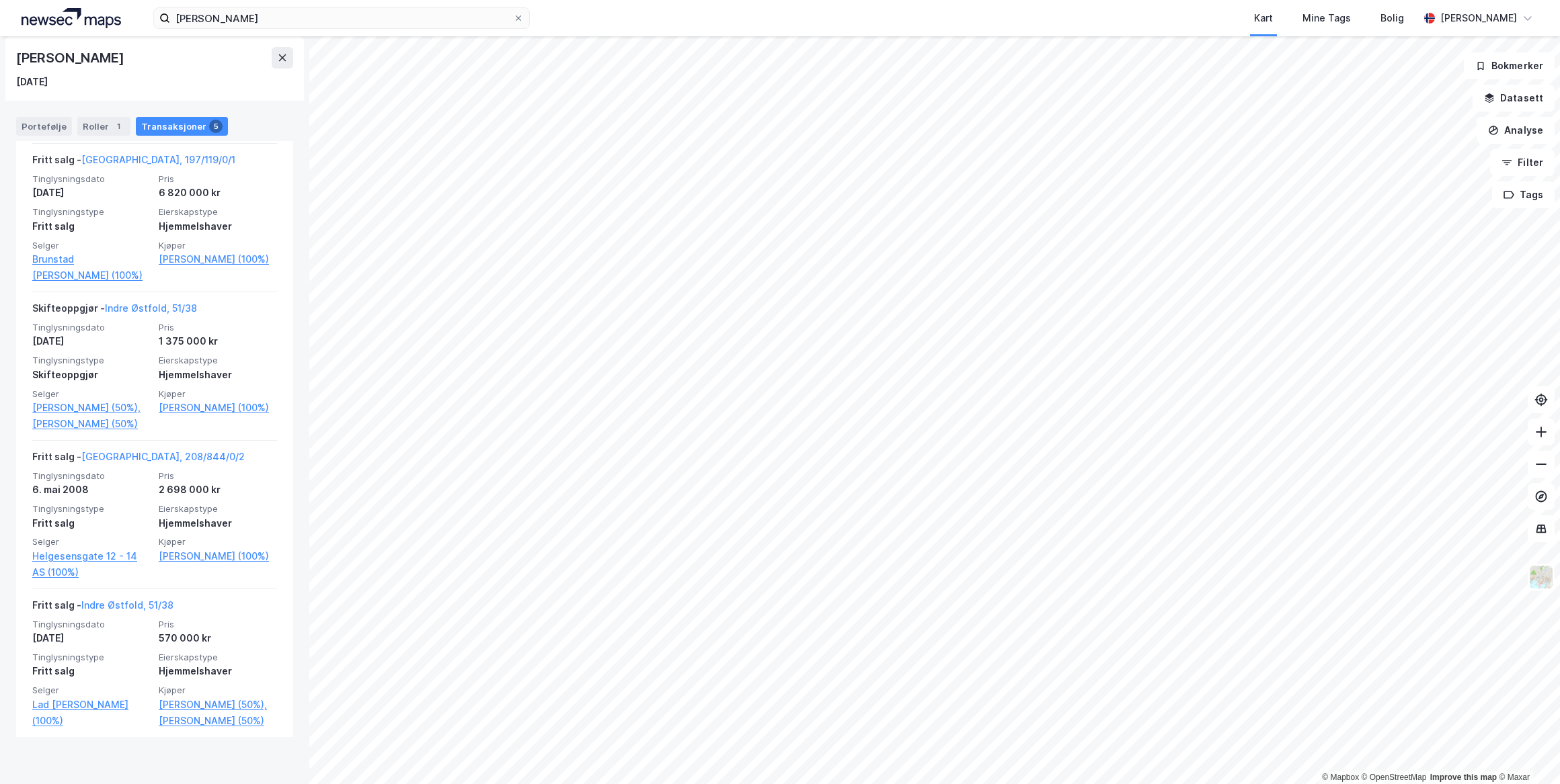
click at [129, 302] on link "Indre Østfold, 51/38" at bounding box center [151, 308] width 92 height 11
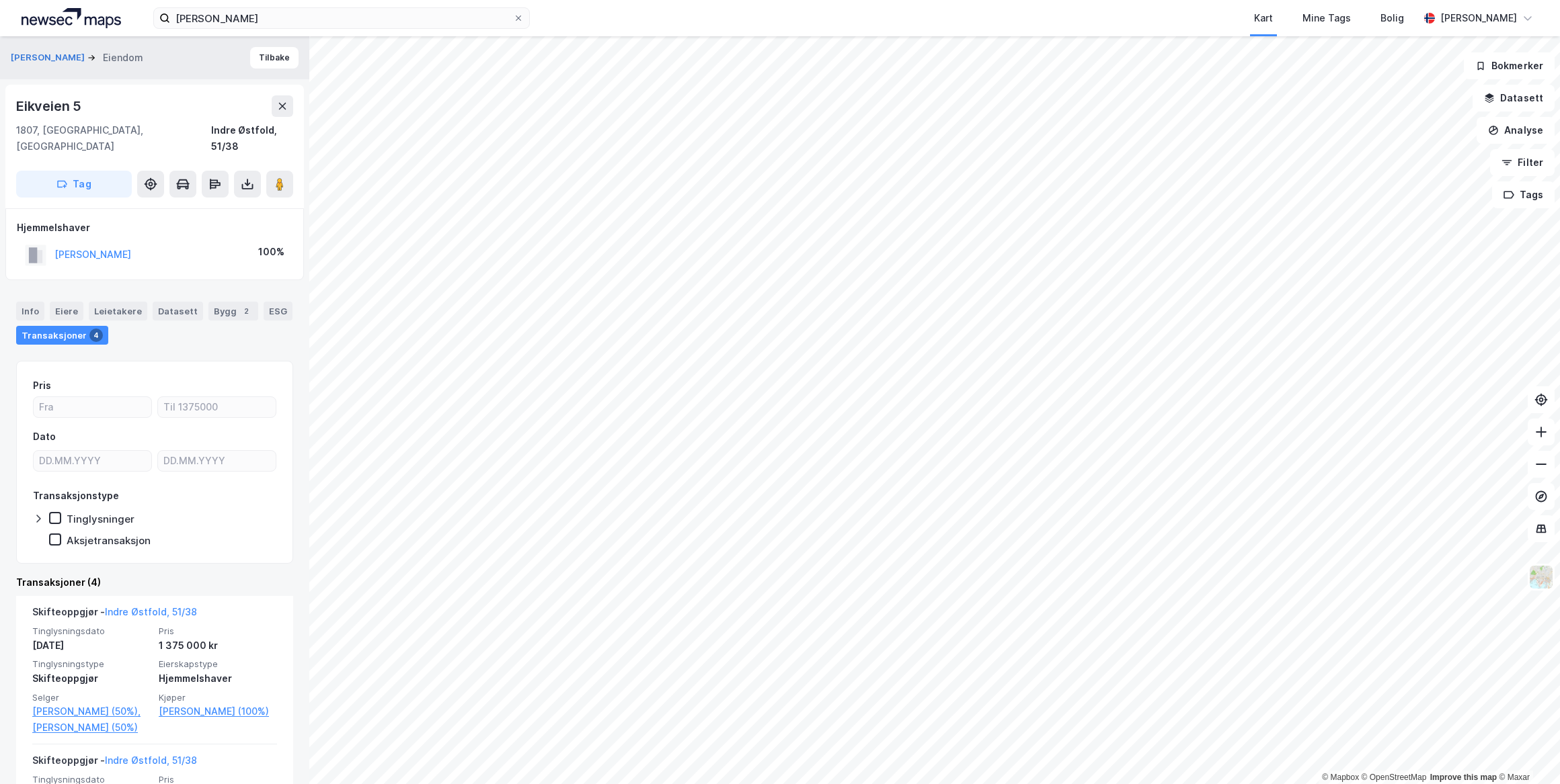
click at [203, 703] on link "[PERSON_NAME] (100%)" at bounding box center [217, 711] width 118 height 16
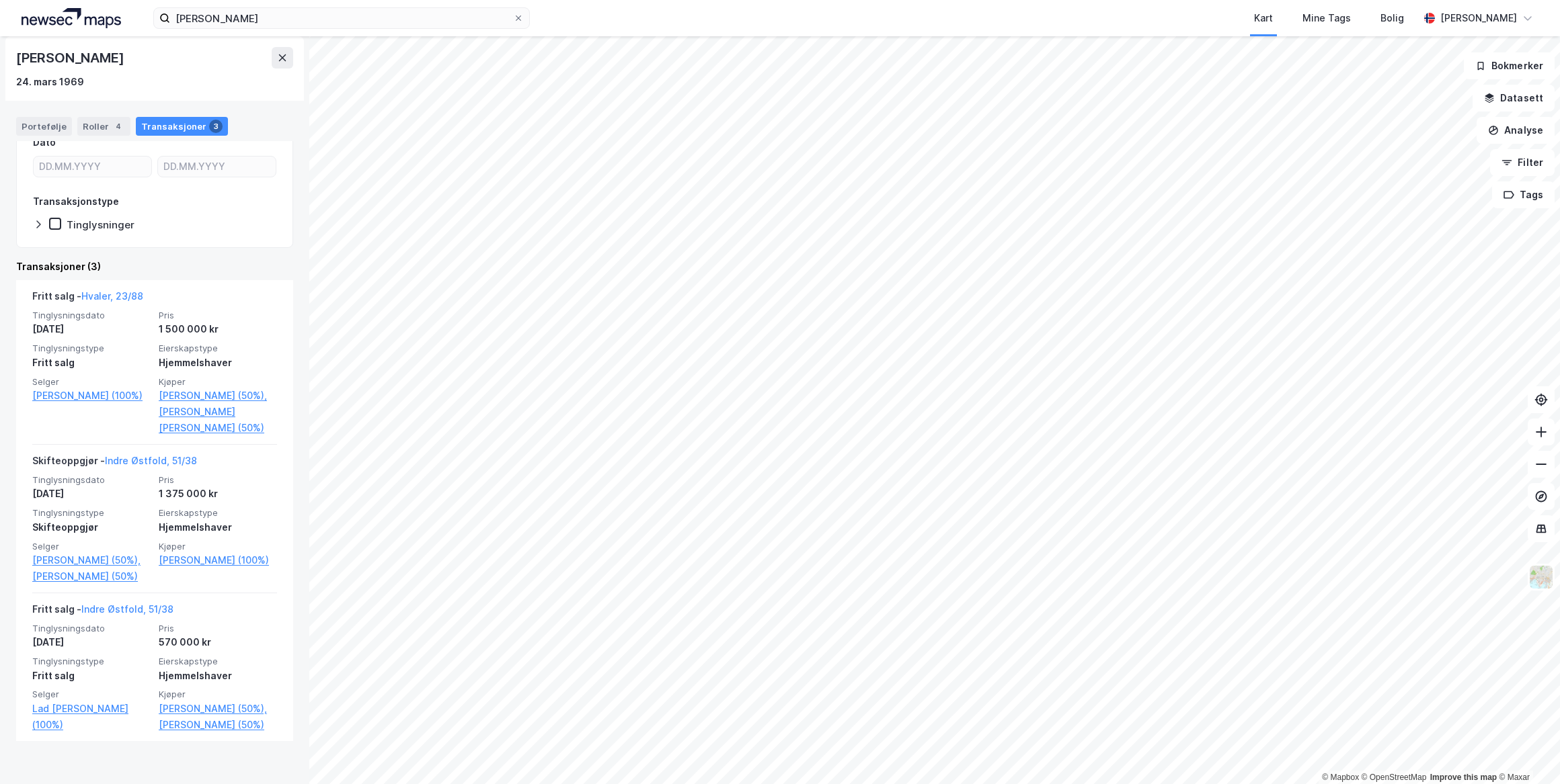
scroll to position [215, 0]
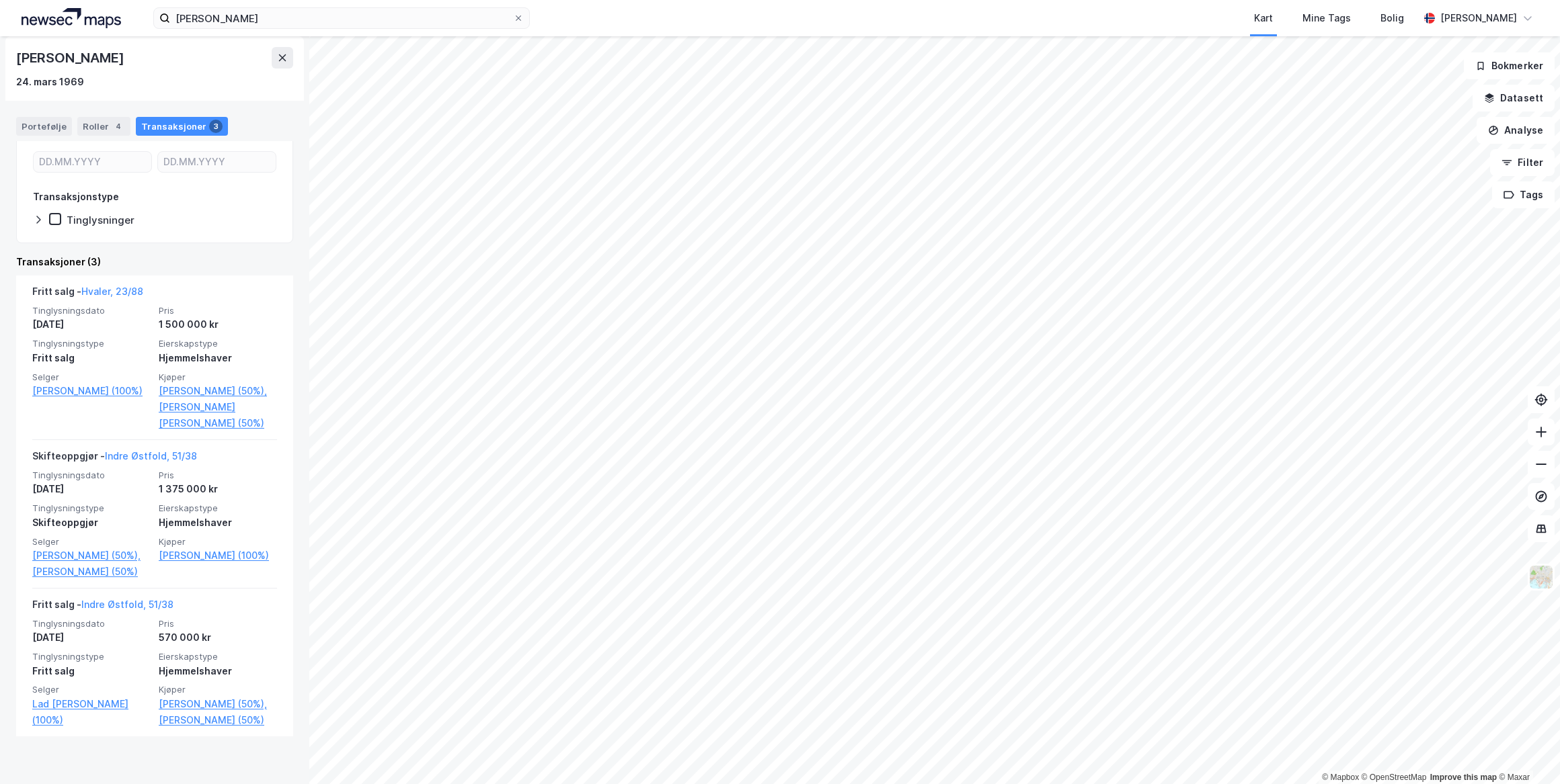
click at [196, 409] on link "[PERSON_NAME] [PERSON_NAME] (50%)" at bounding box center [217, 415] width 118 height 32
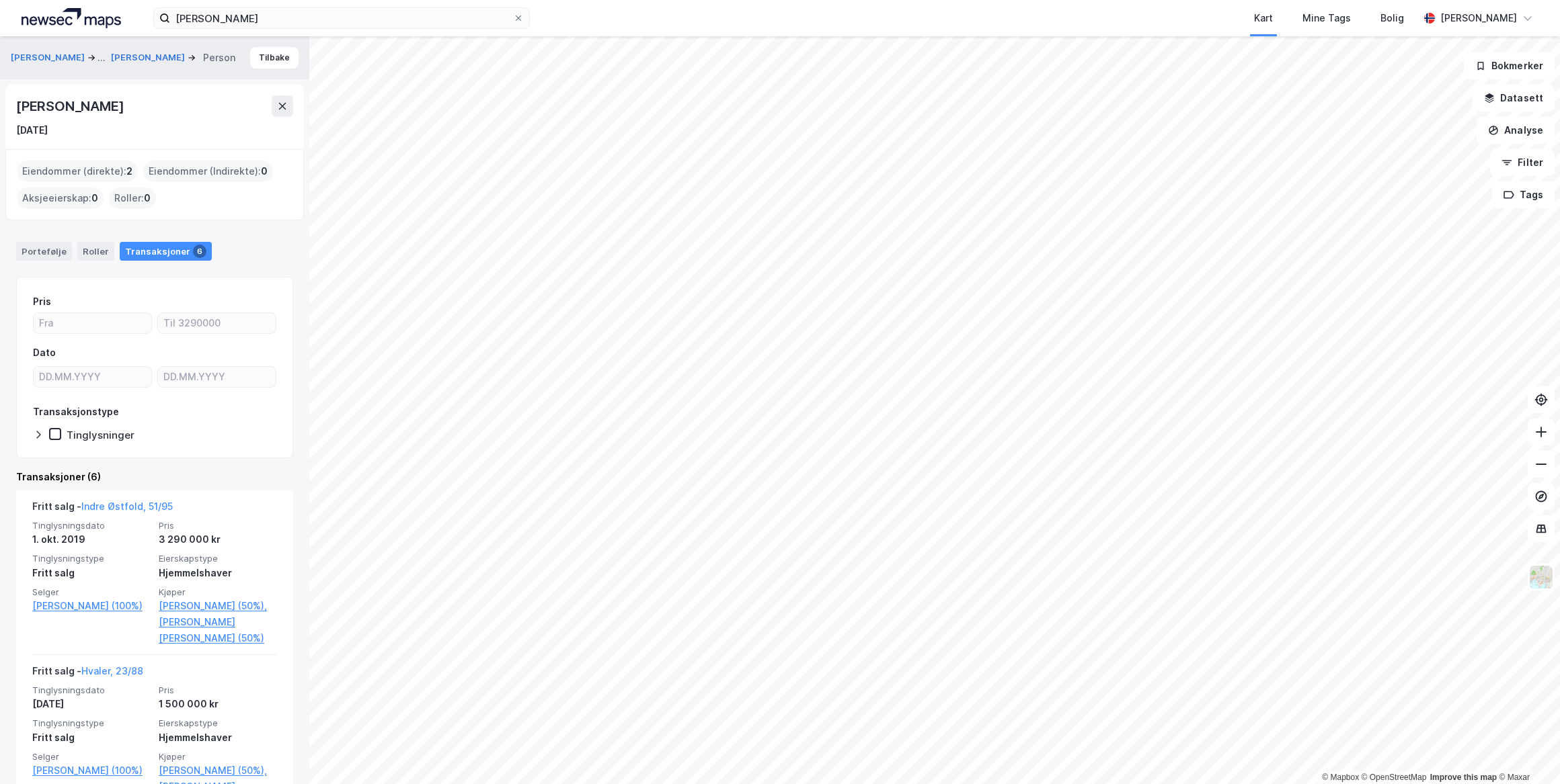
drag, startPoint x: 198, startPoint y: 105, endPoint x: 17, endPoint y: 107, distance: 181.0
click at [17, 107] on div "[PERSON_NAME]" at bounding box center [154, 106] width 277 height 22
drag, startPoint x: 17, startPoint y: 107, endPoint x: 89, endPoint y: 107, distance: 72.0
copy div "[PERSON_NAME]"
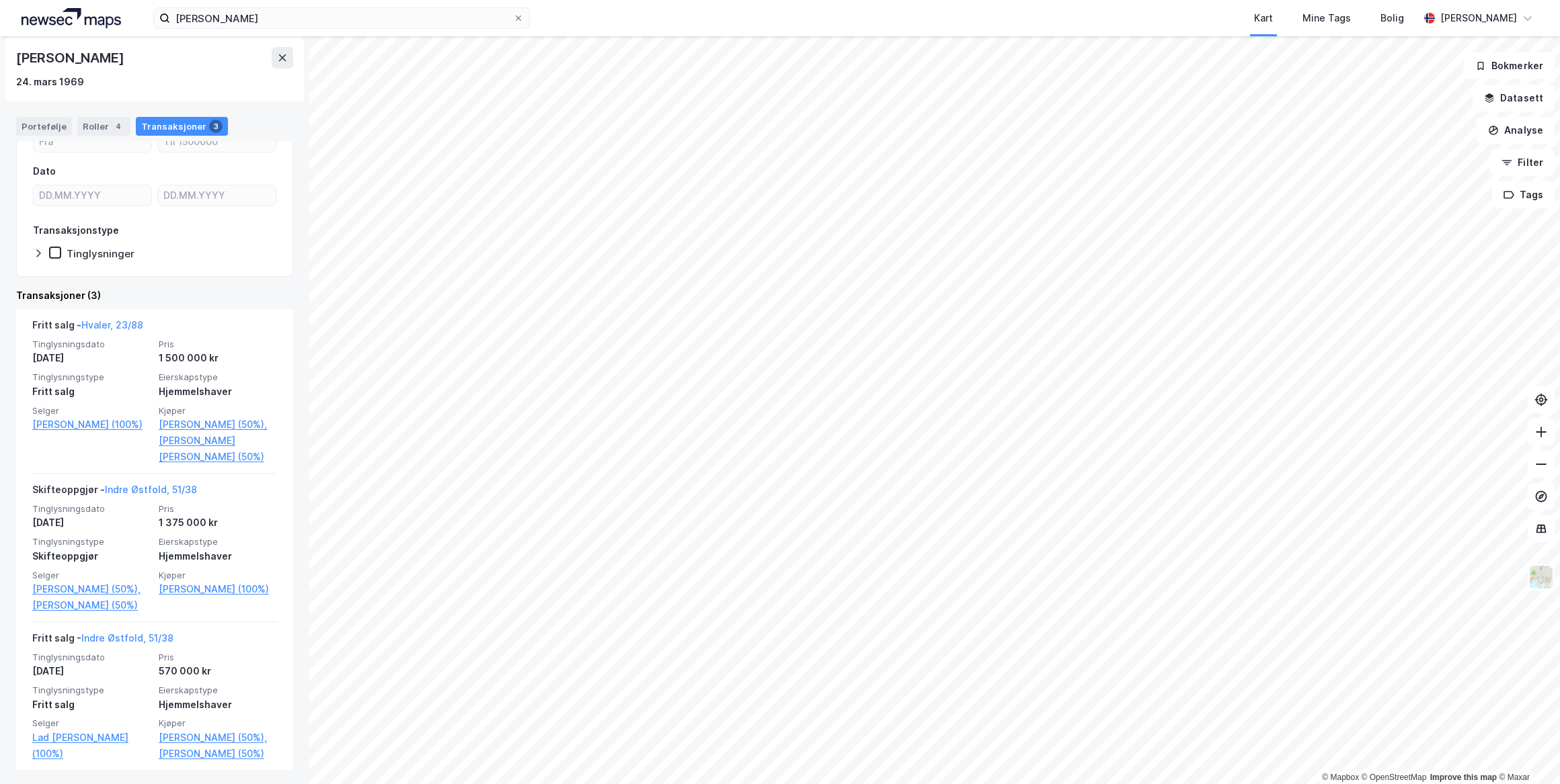
scroll to position [182, 0]
click at [128, 322] on link "Hvaler, 23/88" at bounding box center [112, 324] width 62 height 11
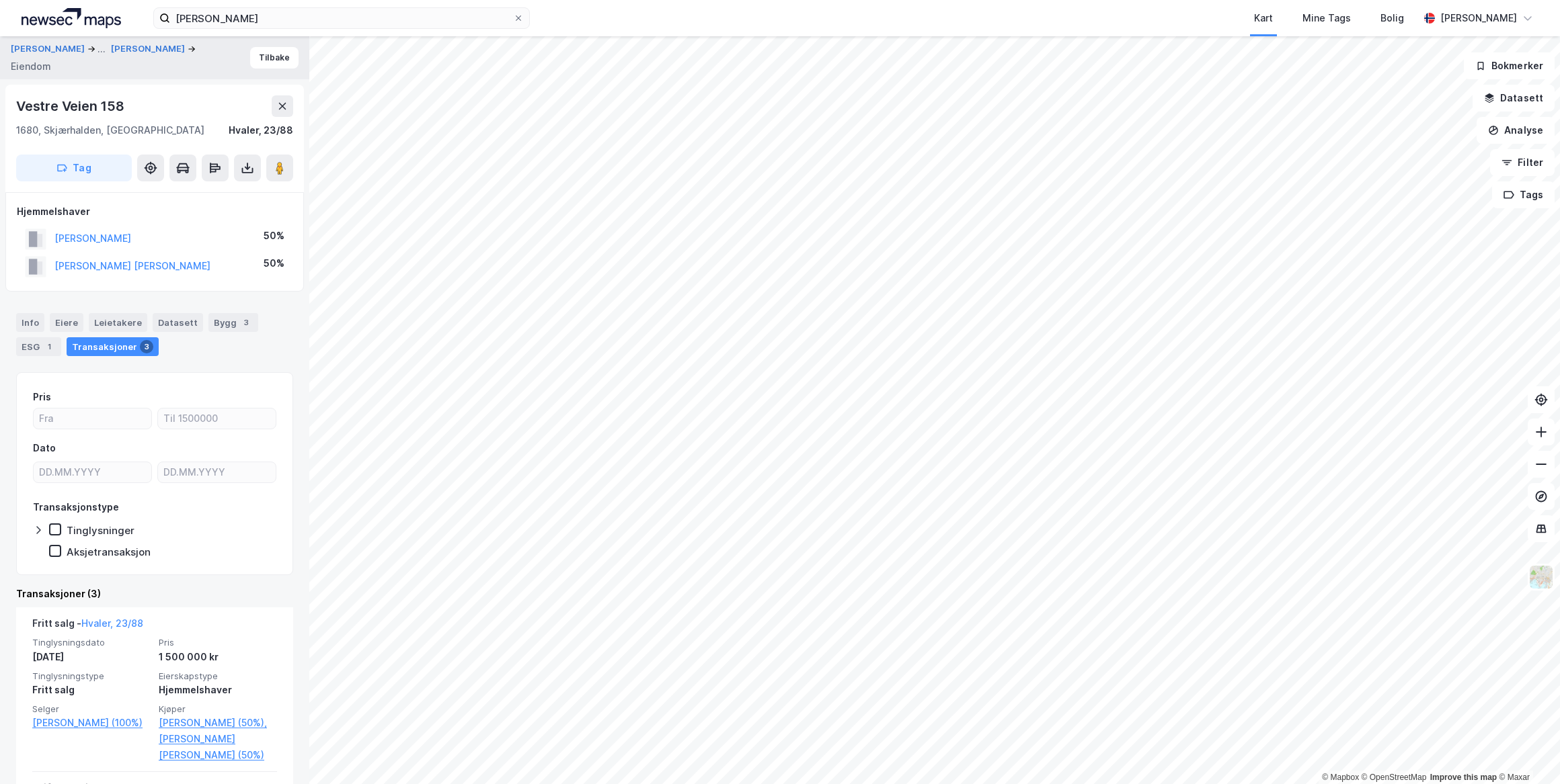
click at [0, 0] on button "[PERSON_NAME]" at bounding box center [0, 0] width 0 height 0
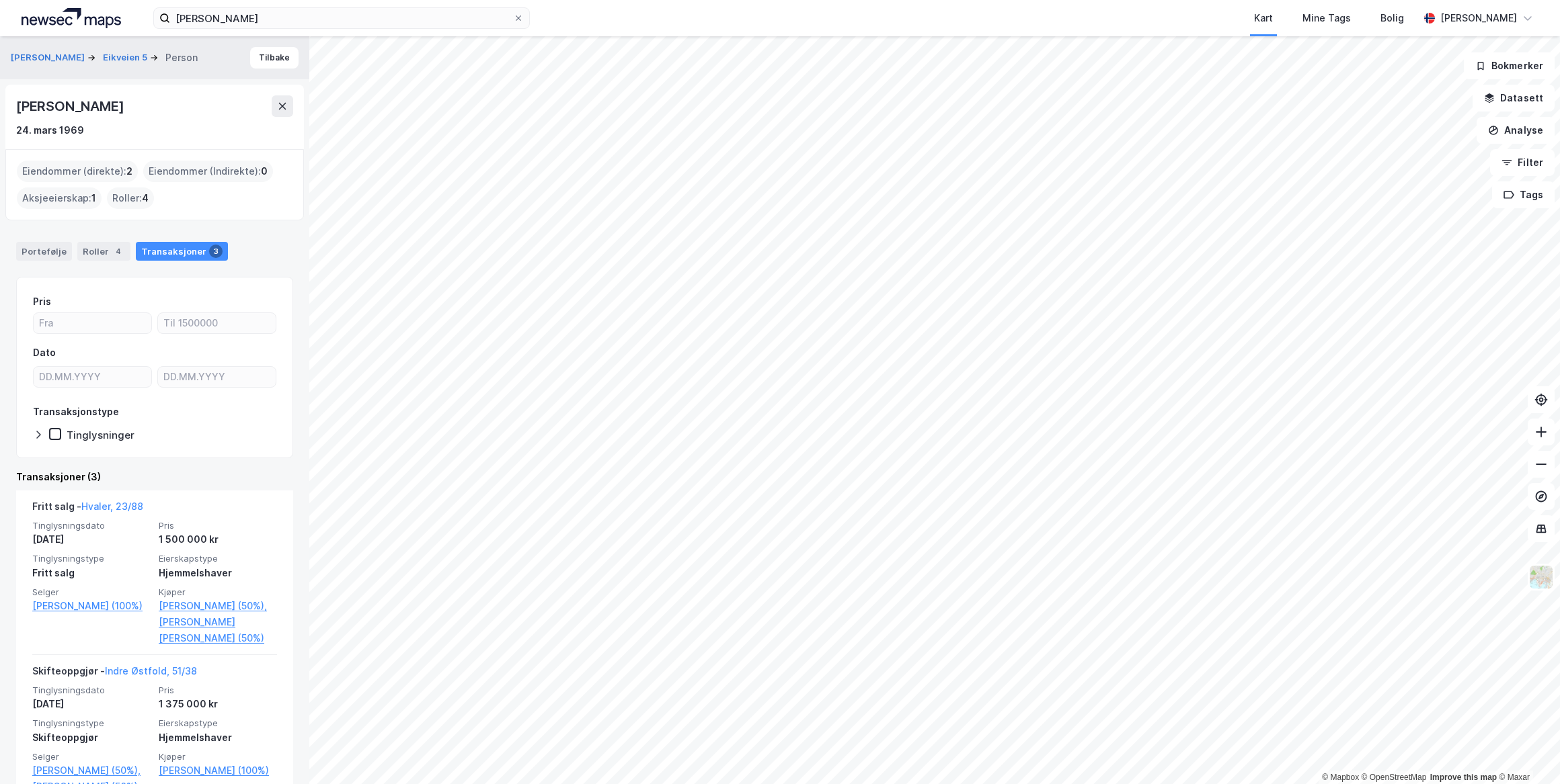
click at [282, 107] on icon at bounding box center [282, 106] width 7 height 6
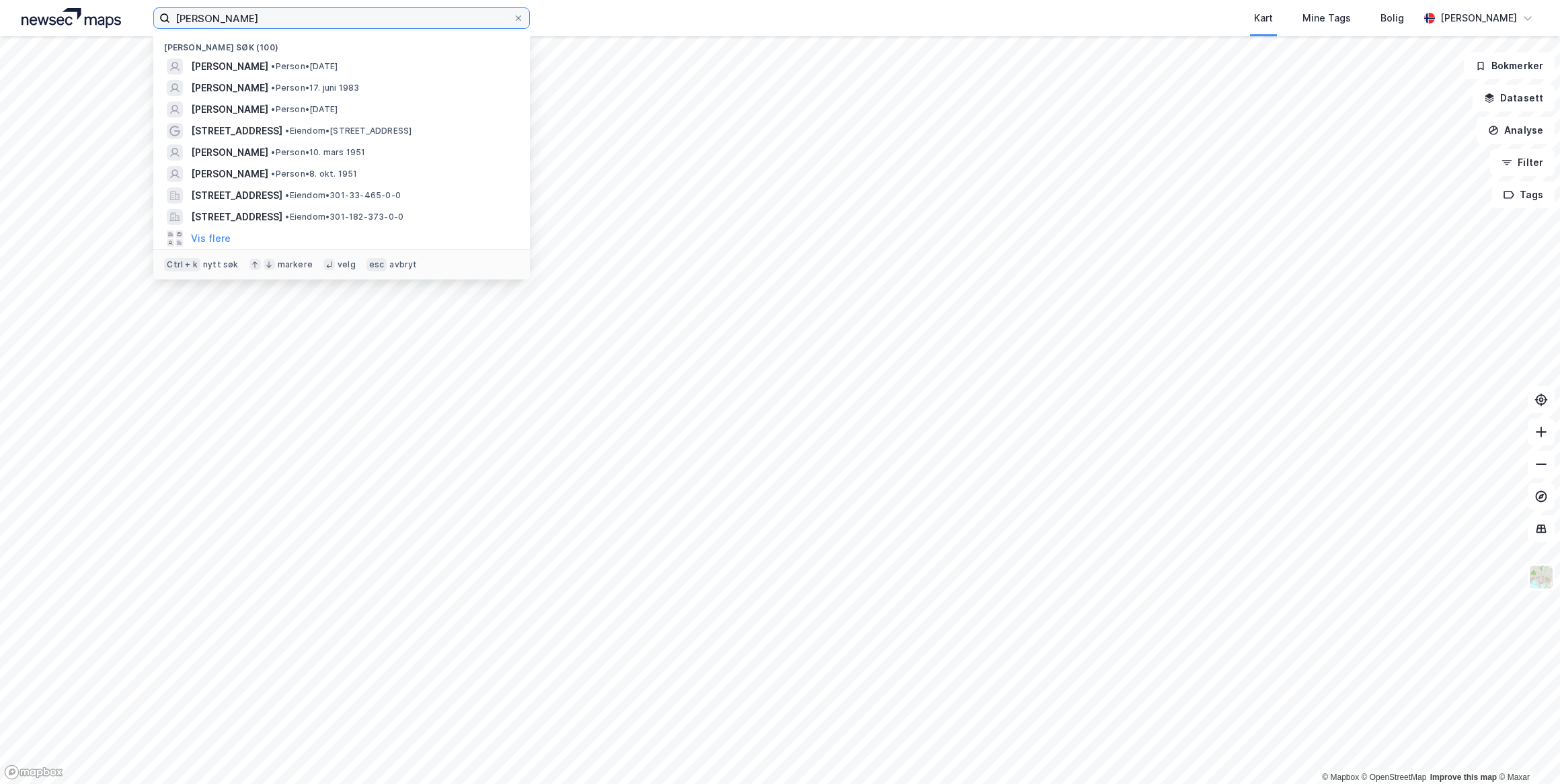
drag, startPoint x: 315, startPoint y: 14, endPoint x: 90, endPoint y: 24, distance: 225.2
click at [90, 24] on div "[PERSON_NAME] Nylige søk (100) [PERSON_NAME] • Person • [DATE] [PERSON_NAME] • …" at bounding box center [780, 18] width 1560 height 36
